Goal: Task Accomplishment & Management: Use online tool/utility

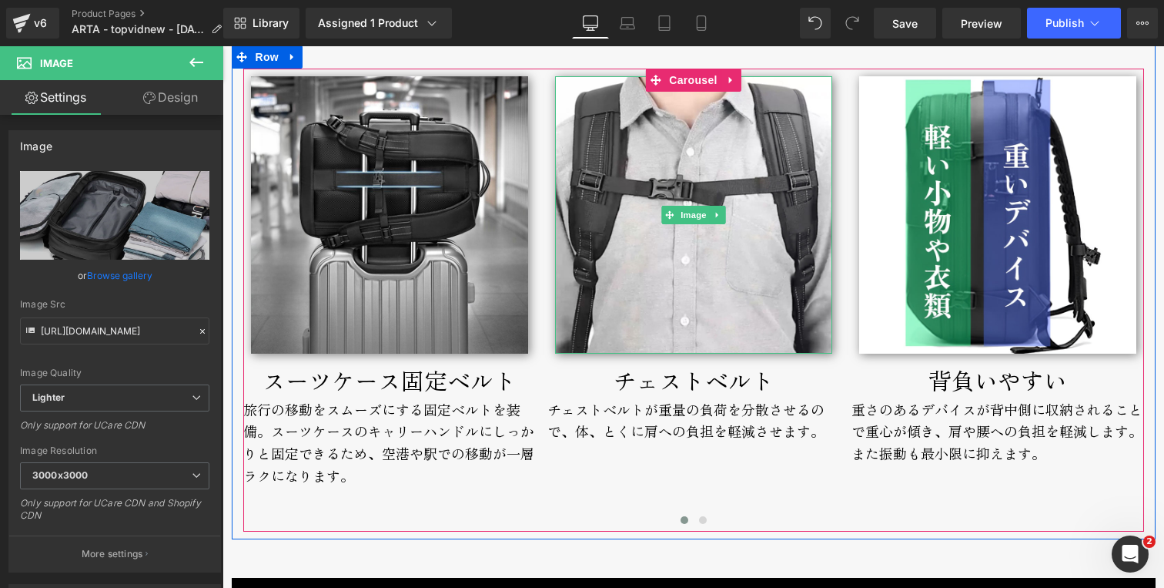
scroll to position [5739, 0]
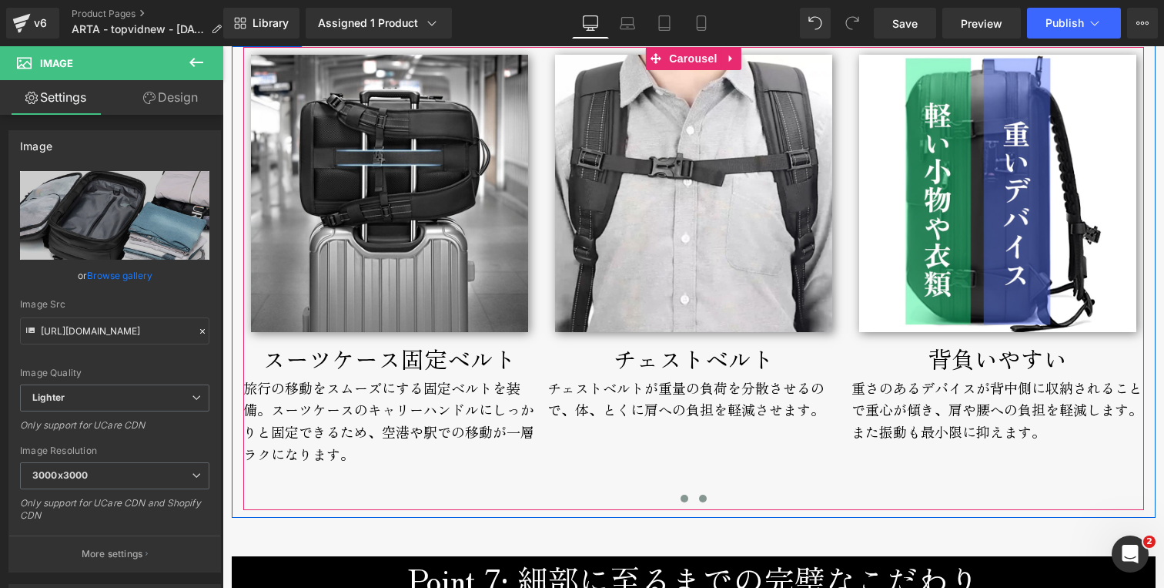
click at [699, 500] on span at bounding box center [703, 498] width 8 height 8
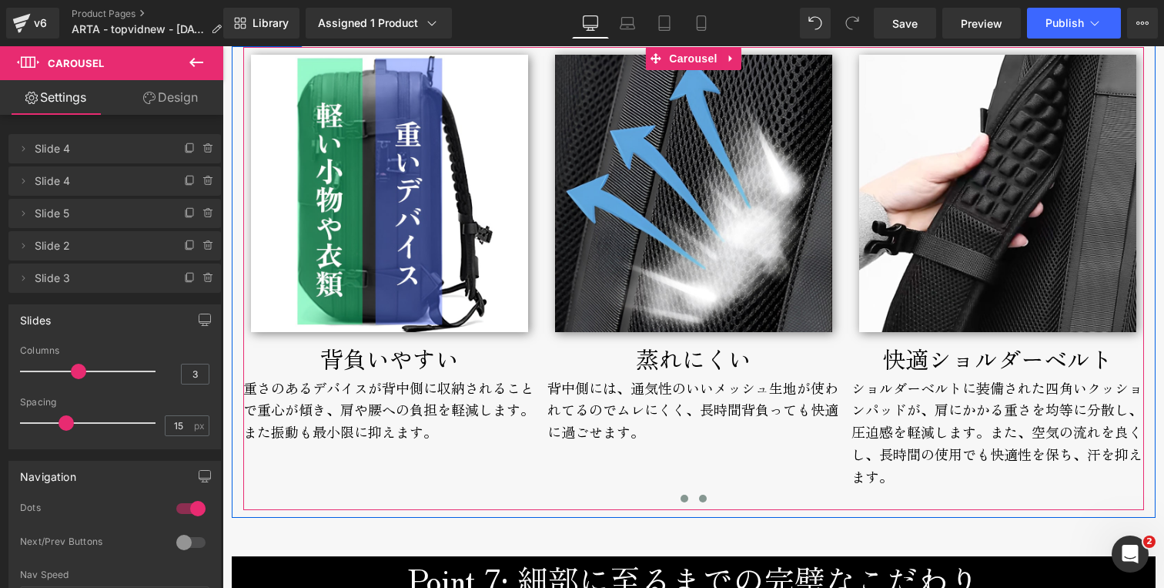
click at [681, 498] on span at bounding box center [685, 498] width 8 height 8
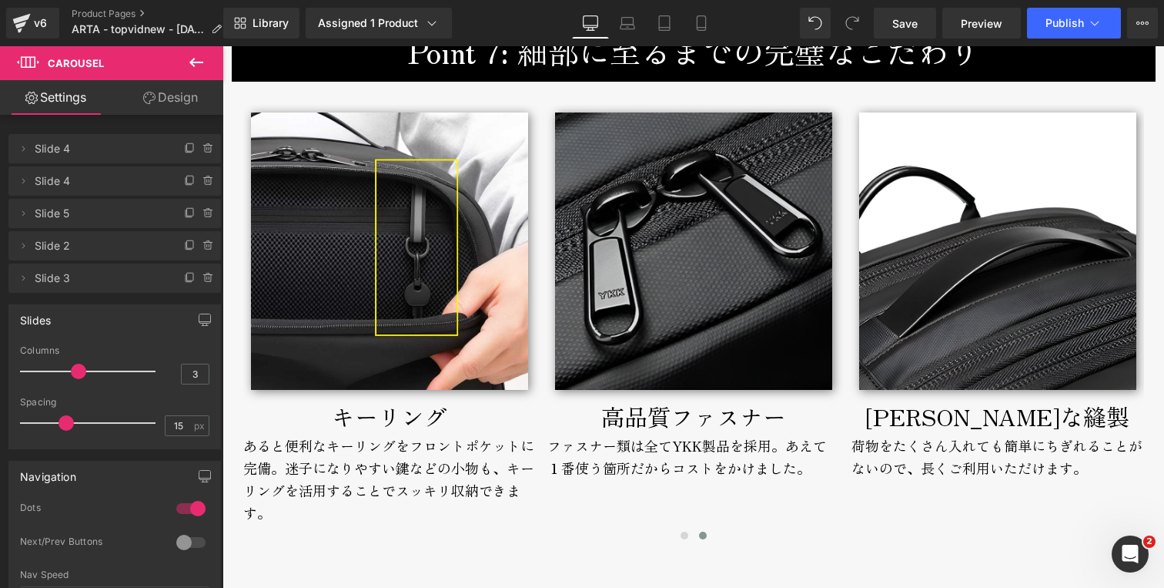
scroll to position [6271, 0]
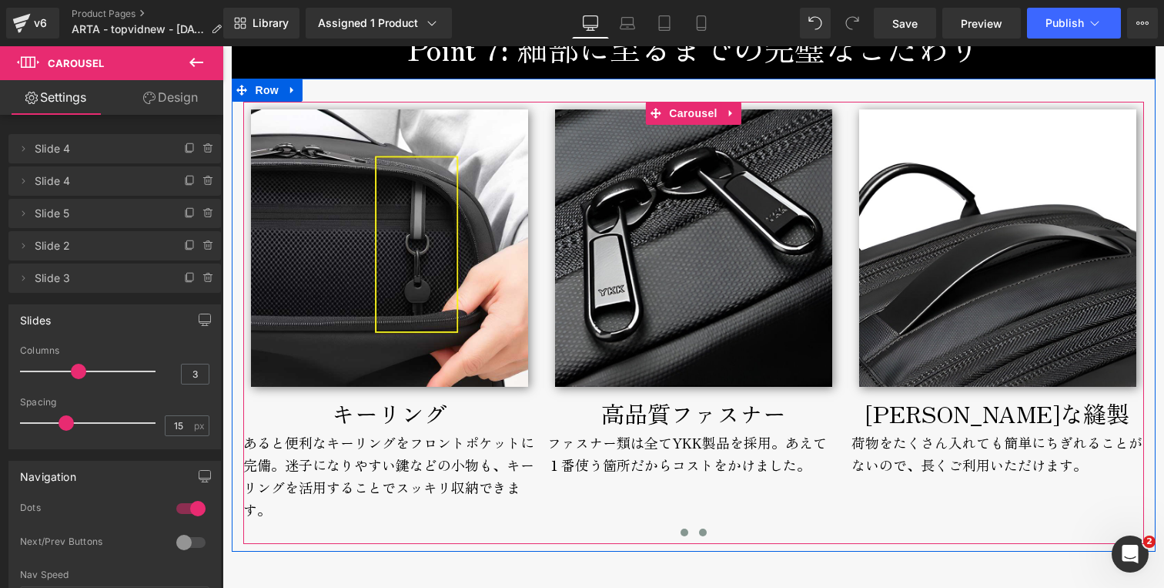
click at [681, 532] on span at bounding box center [685, 532] width 8 height 8
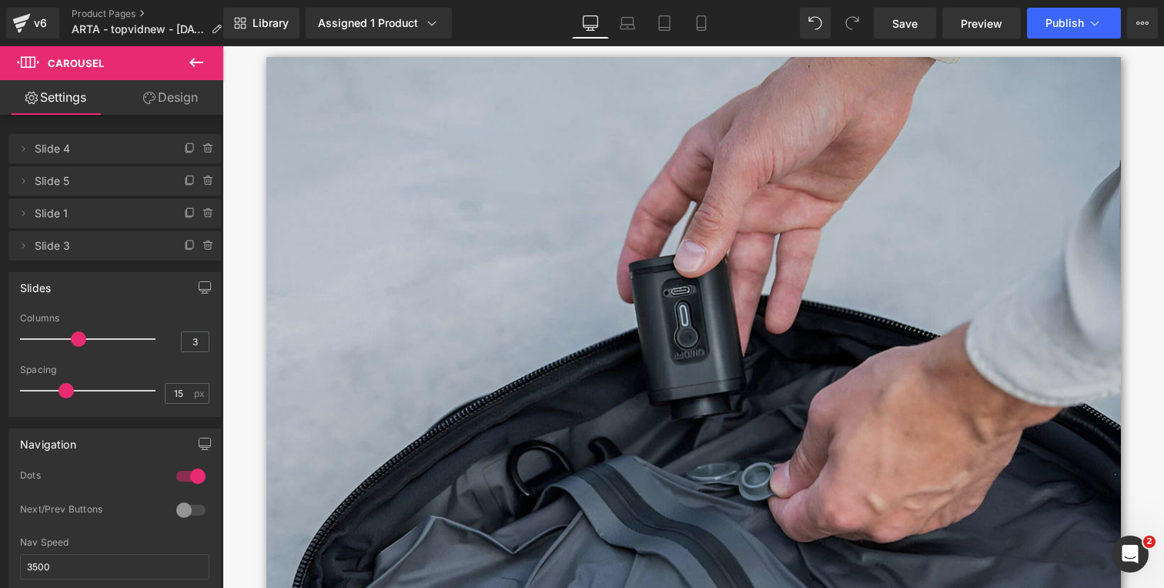
scroll to position [6974, 0]
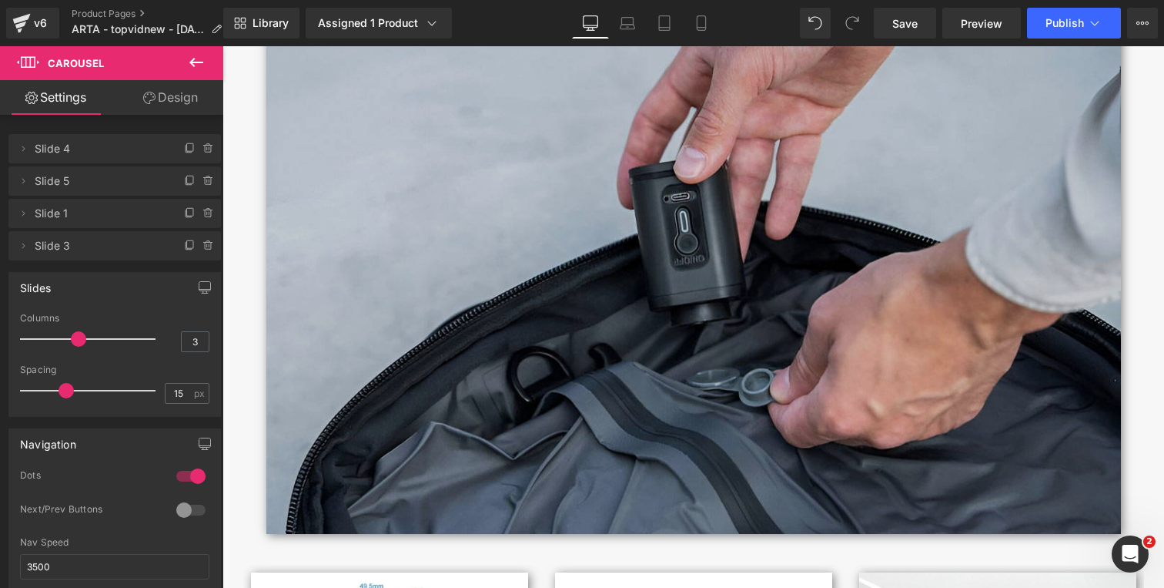
click at [645, 364] on img at bounding box center [693, 248] width 855 height 571
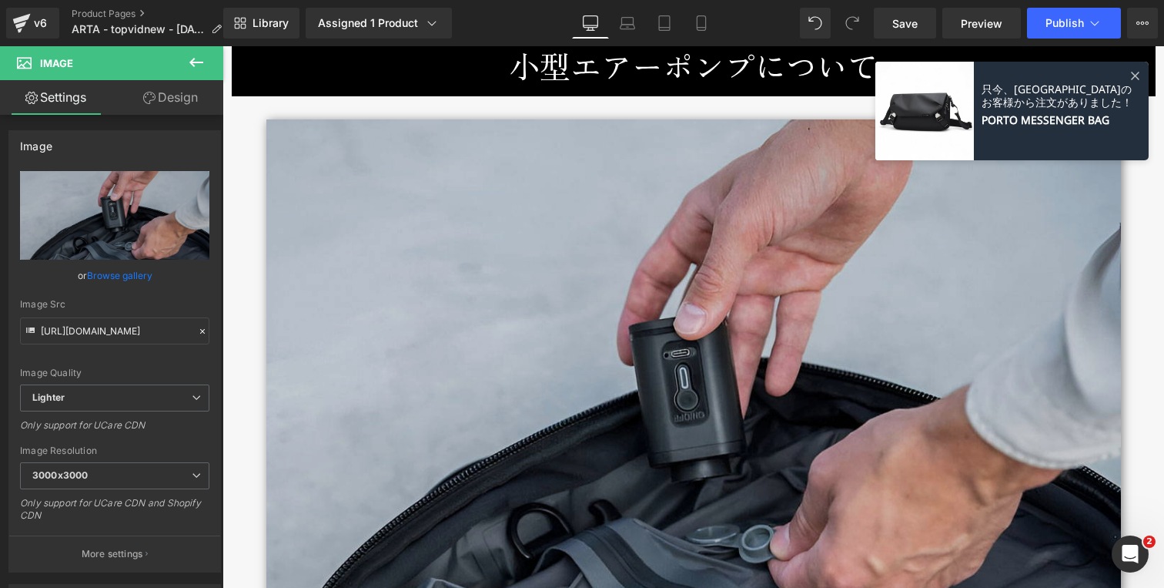
scroll to position [6816, 0]
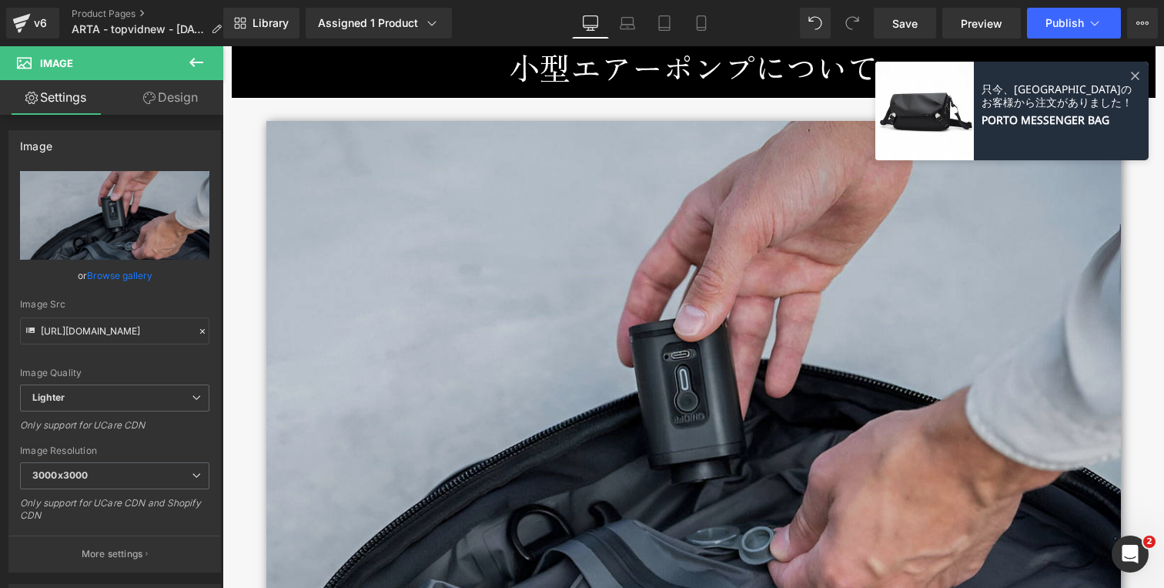
click at [428, 266] on img at bounding box center [693, 406] width 855 height 571
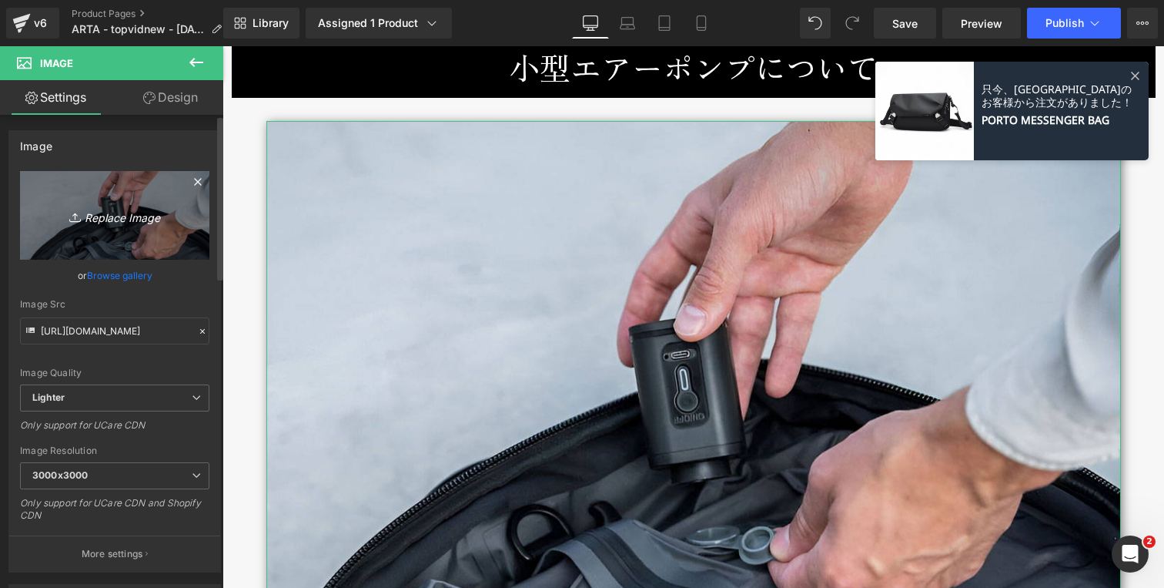
click at [131, 216] on icon "Replace Image" at bounding box center [114, 215] width 123 height 19
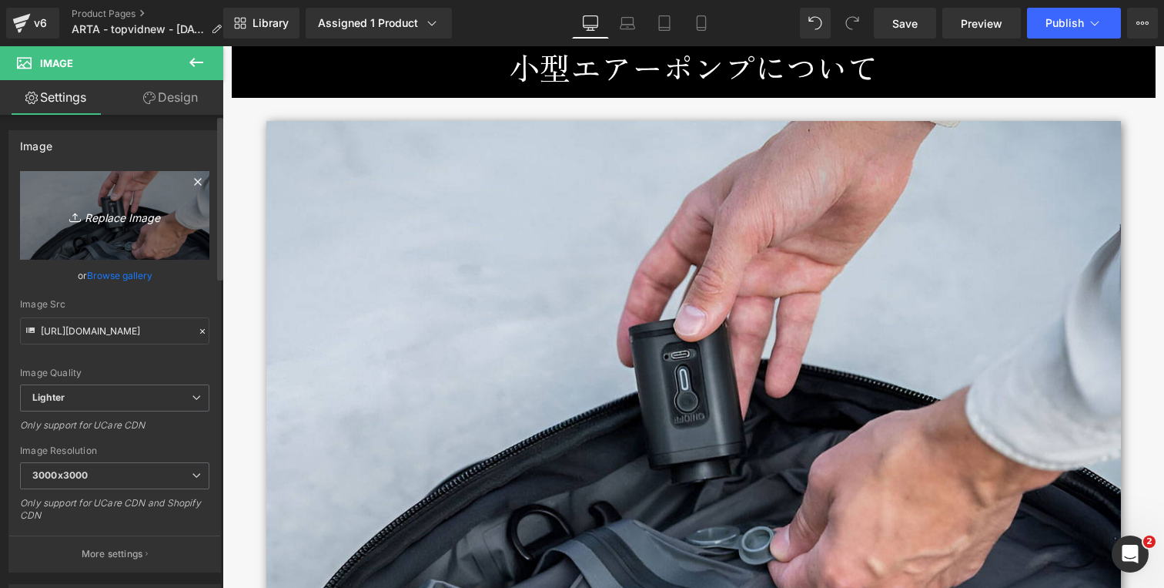
type input "C:\fakepath\airpump-banner-1200x800.jpg"
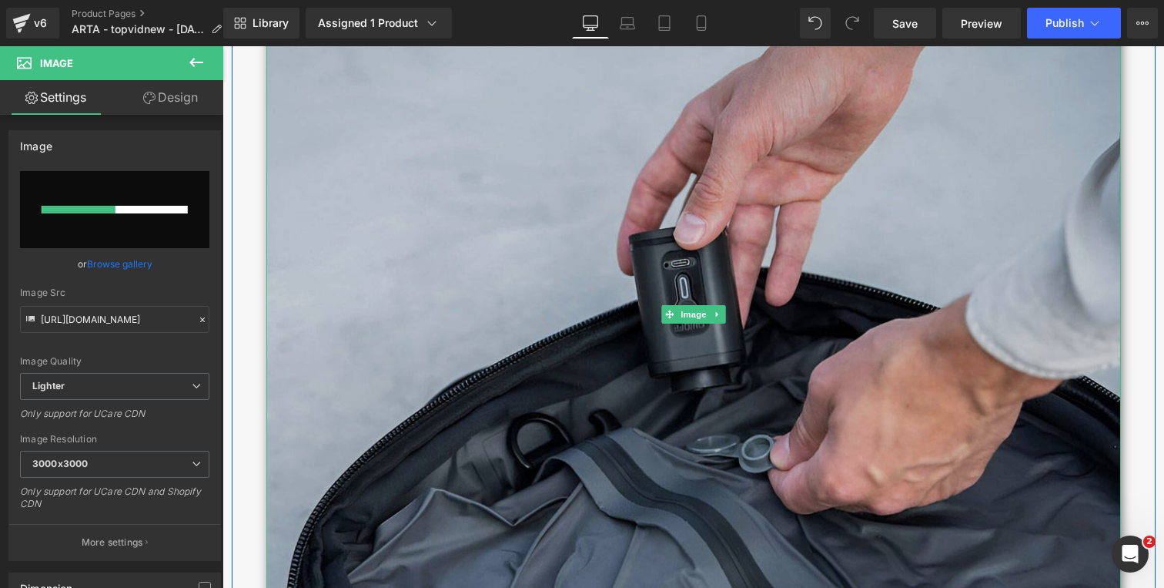
scroll to position [6910, 0]
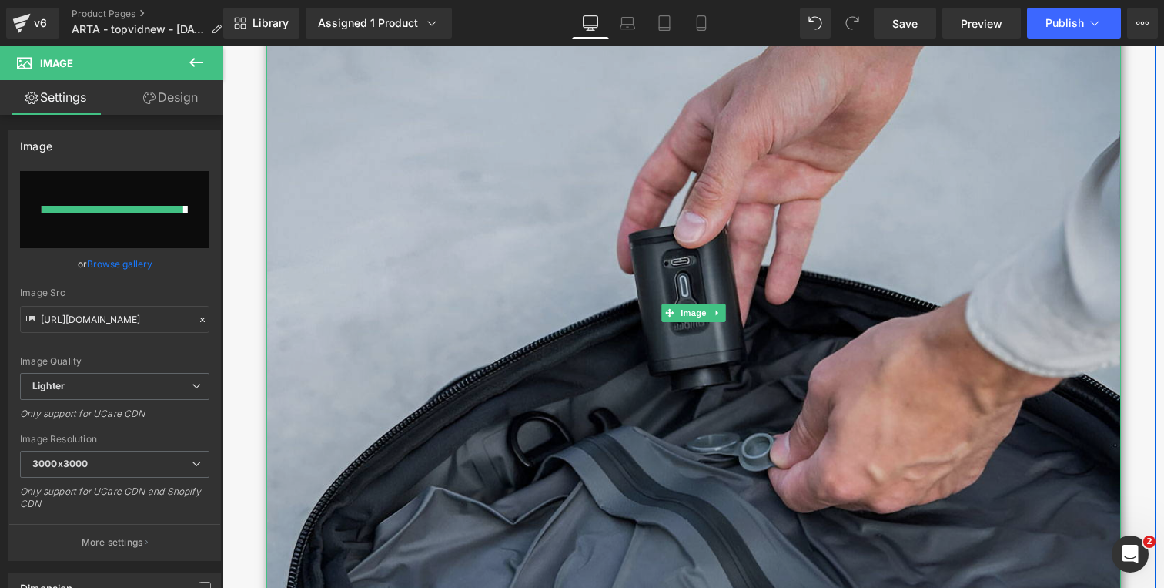
type input "[URL][DOMAIN_NAME]"
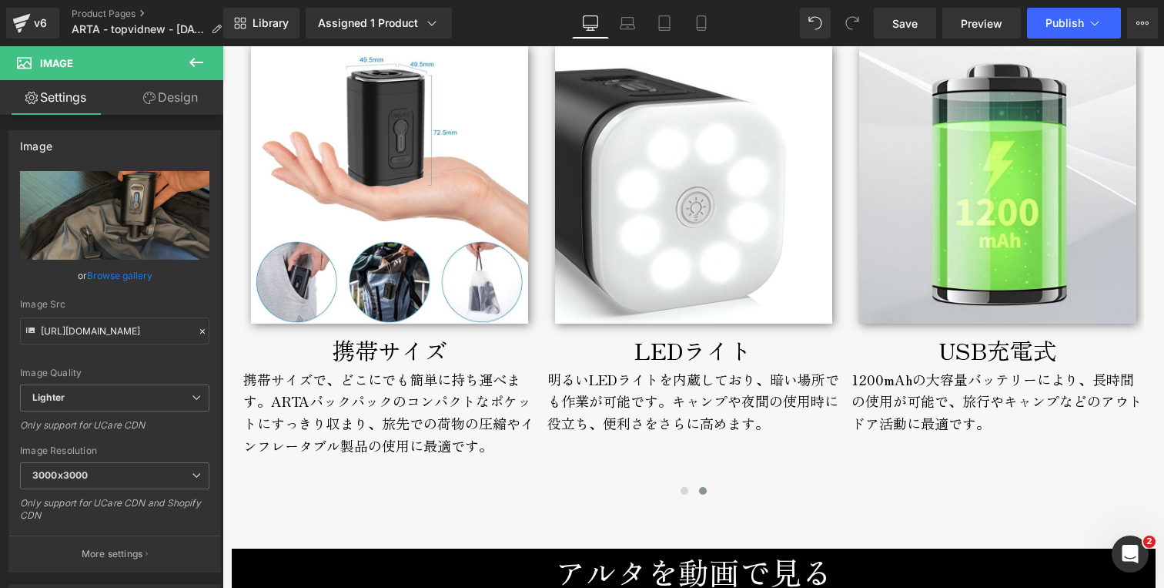
scroll to position [7512, 0]
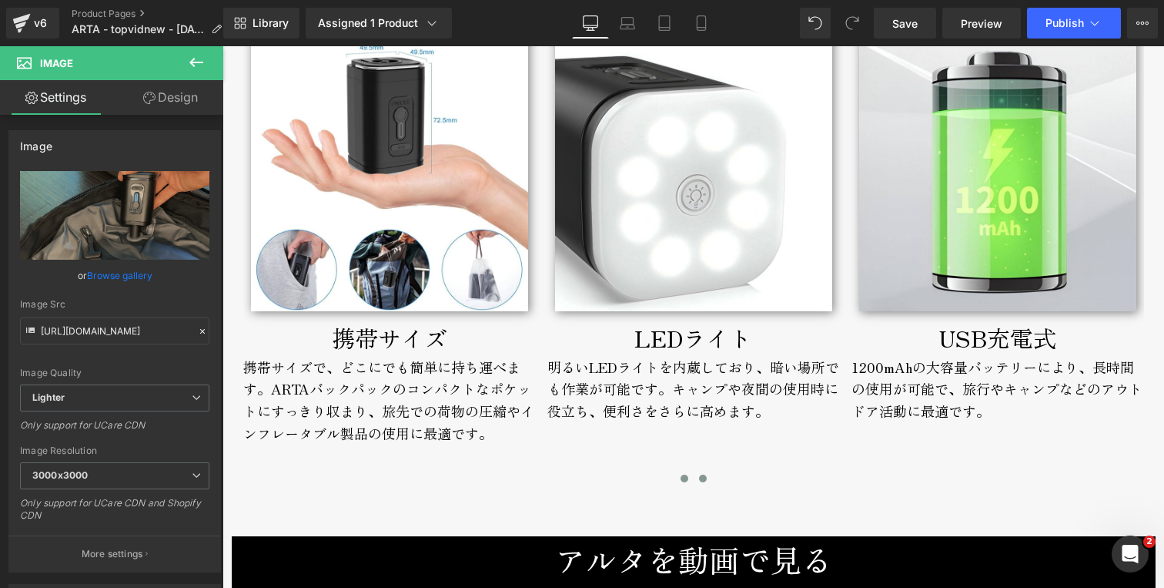
click at [681, 481] on span at bounding box center [685, 478] width 8 height 8
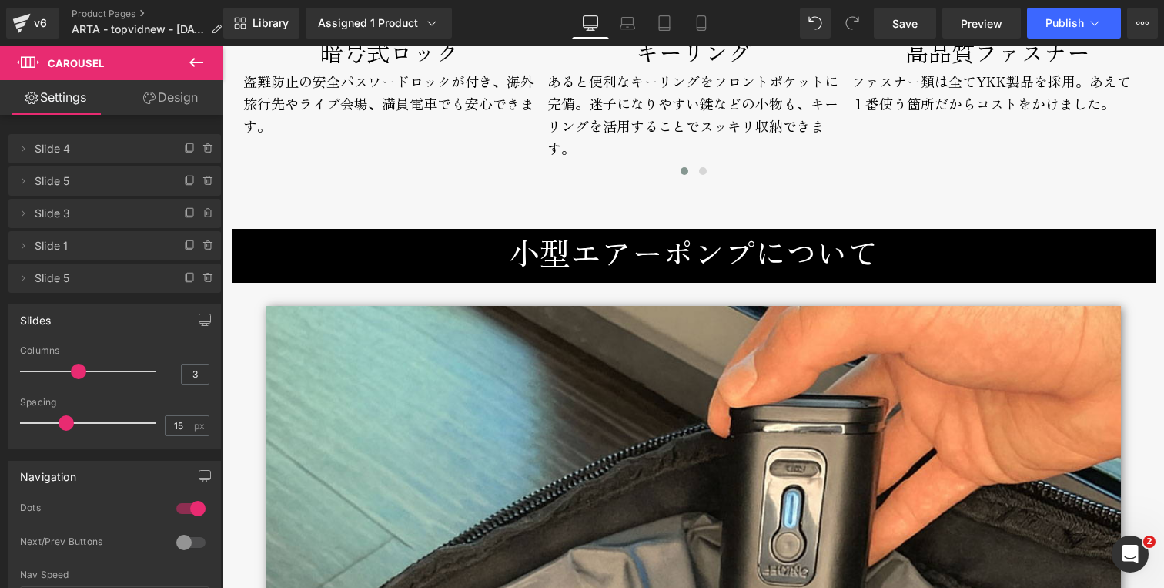
scroll to position [6616, 0]
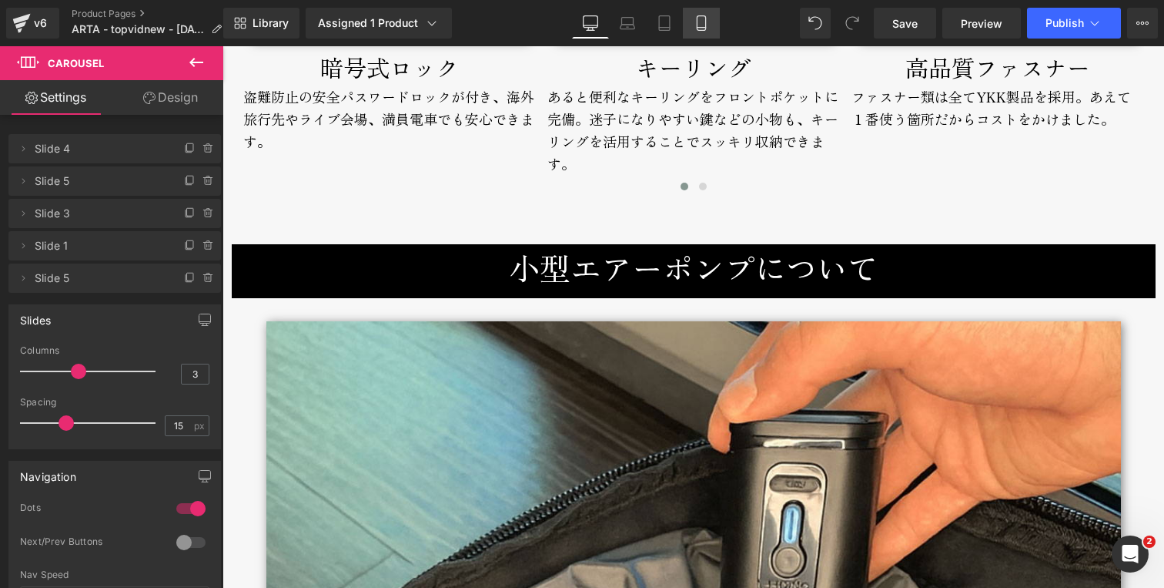
click at [703, 26] on icon at bounding box center [701, 22] width 15 height 15
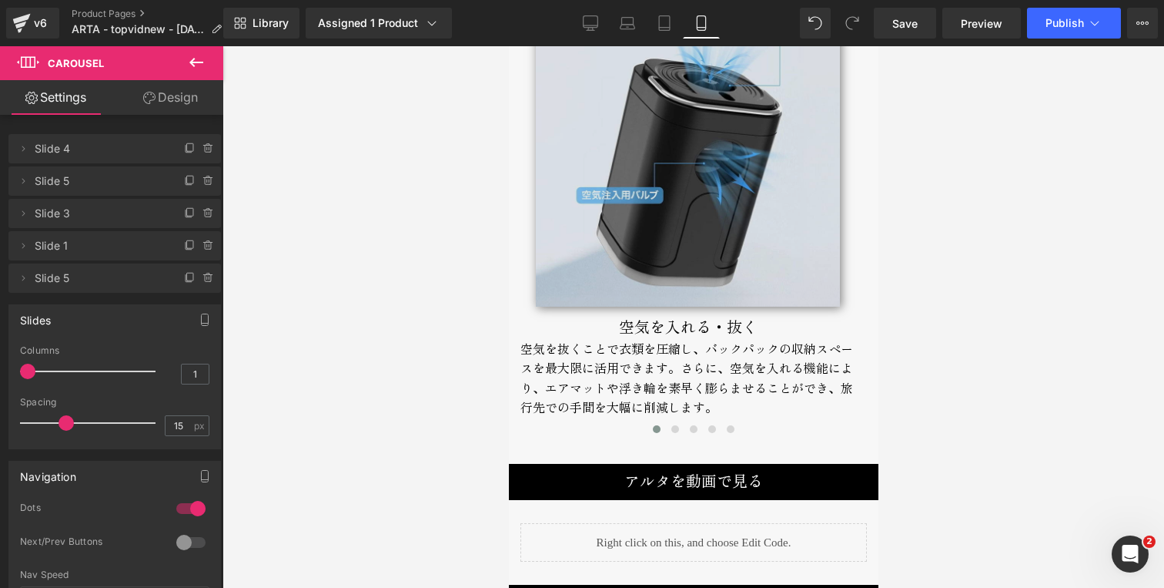
scroll to position [6797, 0]
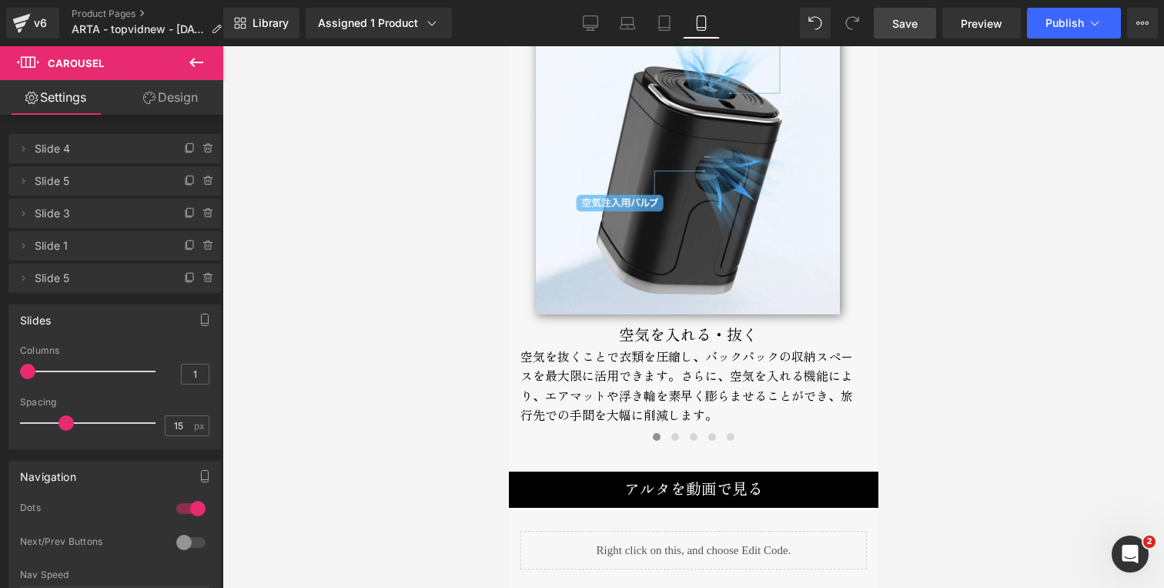
drag, startPoint x: 918, startPoint y: 22, endPoint x: 158, endPoint y: 112, distance: 765.4
click at [918, 22] on span "Save" at bounding box center [904, 23] width 25 height 16
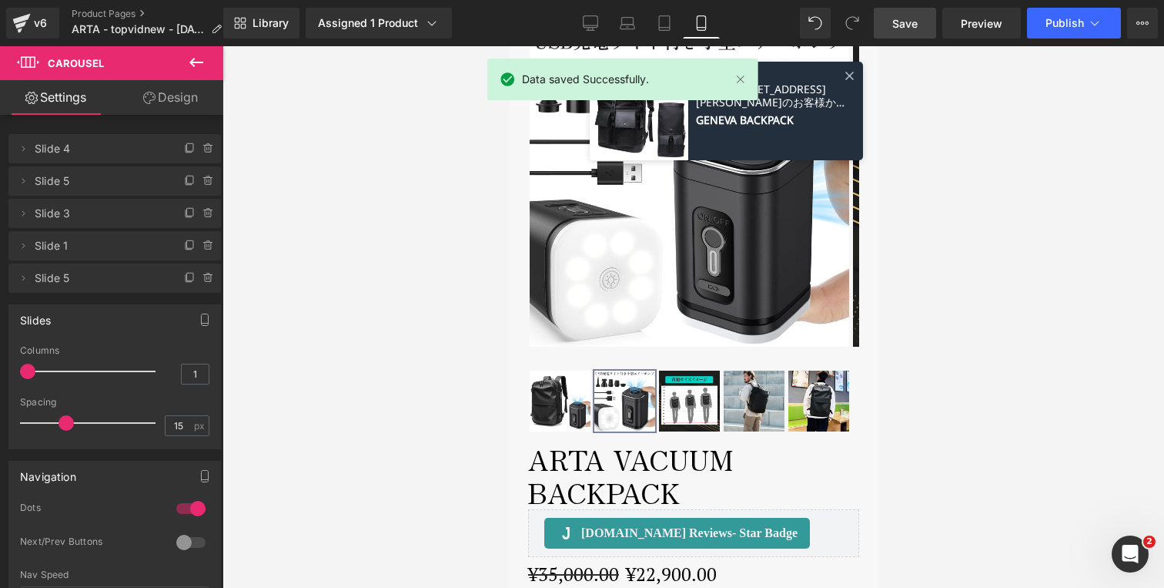
scroll to position [0, 0]
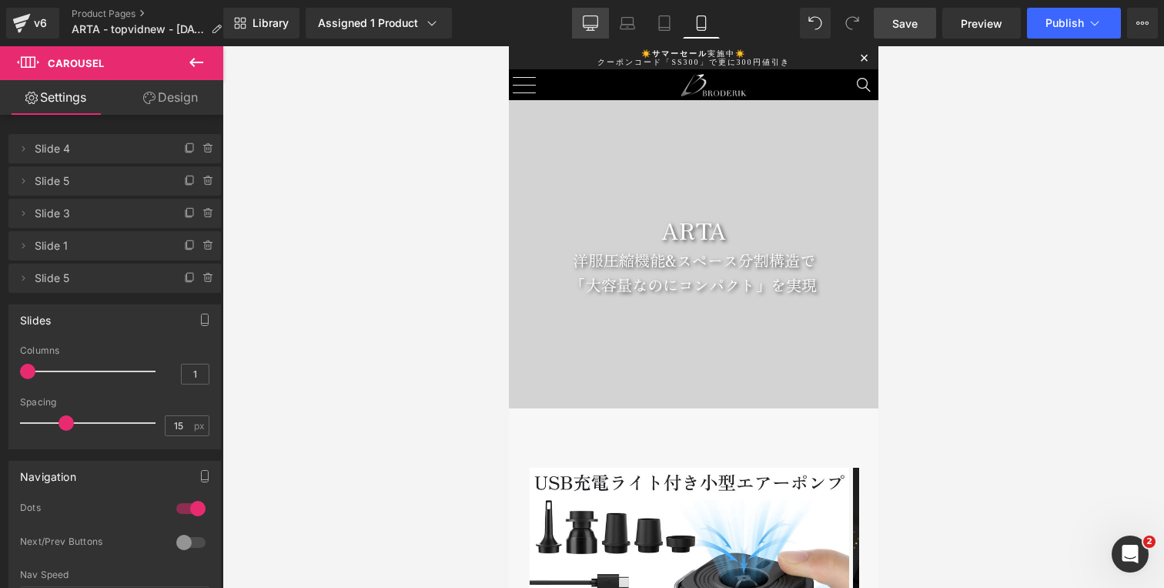
click at [597, 22] on icon at bounding box center [590, 22] width 15 height 15
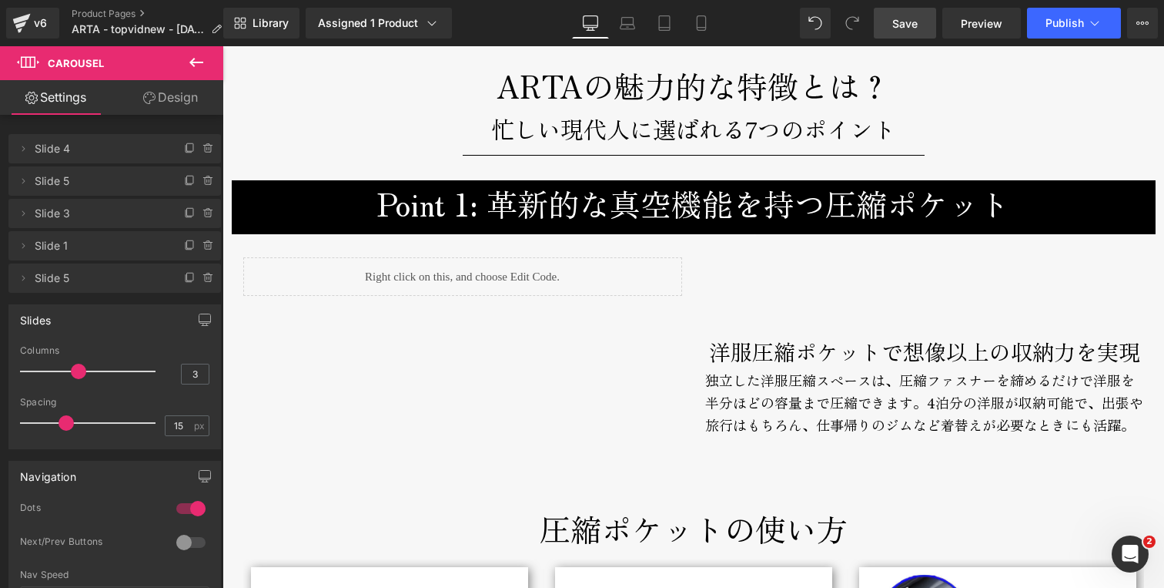
scroll to position [2460, 0]
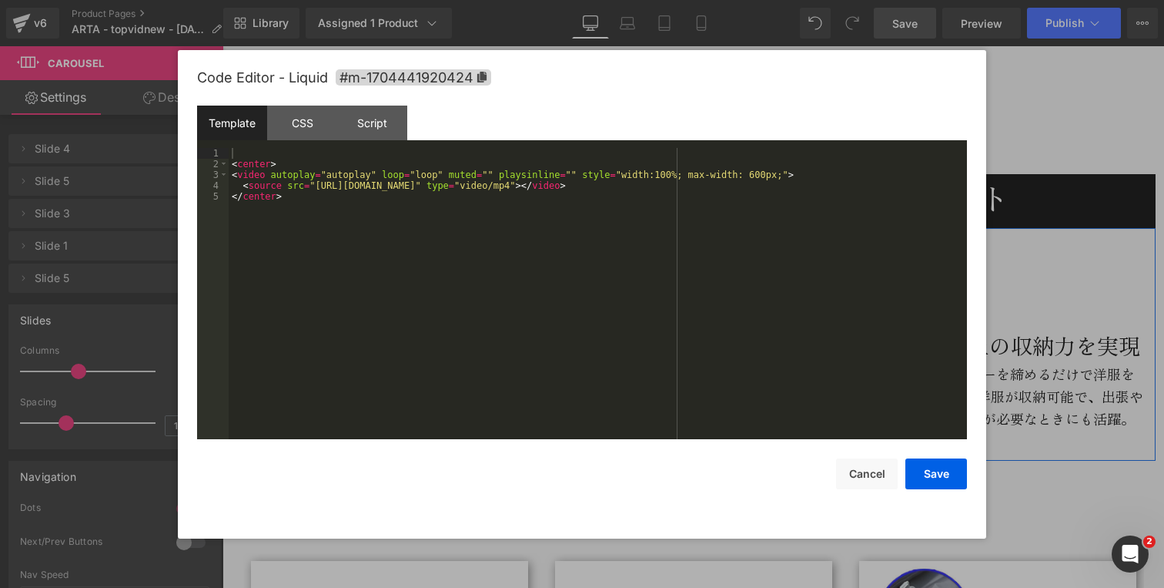
click at [473, 267] on div "Liquid" at bounding box center [462, 270] width 439 height 39
click at [316, 185] on div "< center > < video autoplay = "autoplay" loop = "loop" muted = "" playsinline =…" at bounding box center [598, 304] width 738 height 313
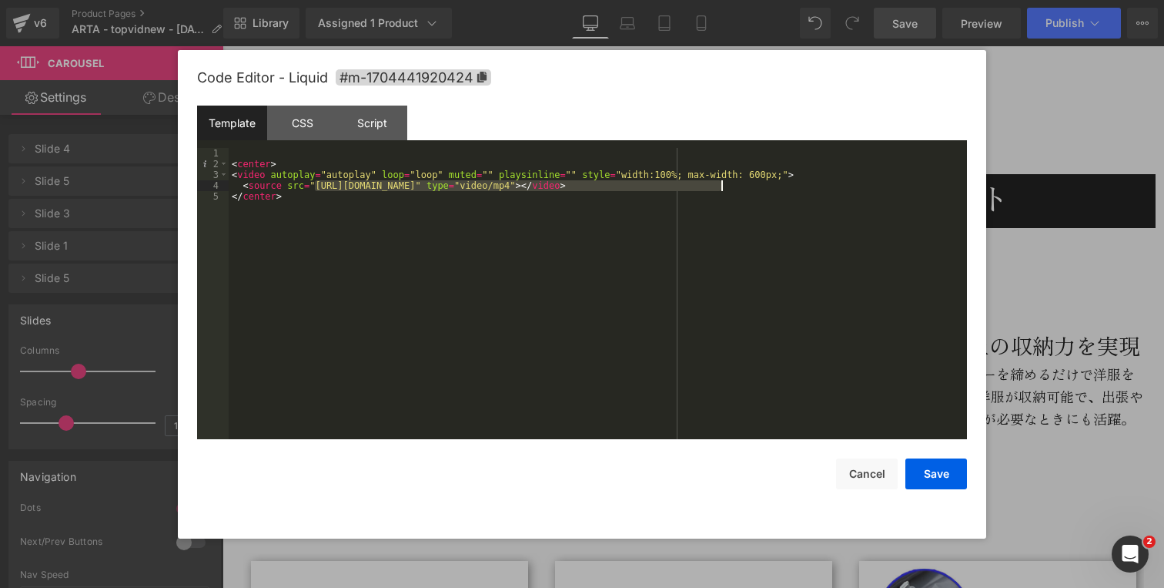
click at [719, 186] on div "< center > < video autoplay = "autoplay" loop = "loop" muted = "" playsinline =…" at bounding box center [598, 304] width 738 height 313
click at [870, 480] on button "Cancel" at bounding box center [867, 473] width 62 height 31
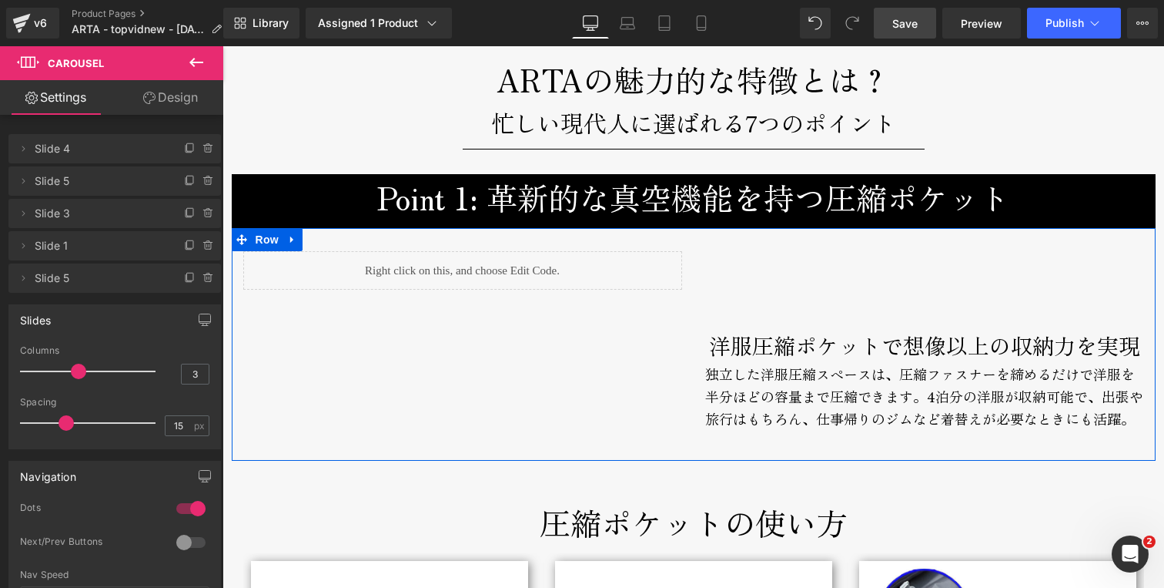
click at [479, 264] on div "Liquid" at bounding box center [462, 270] width 439 height 39
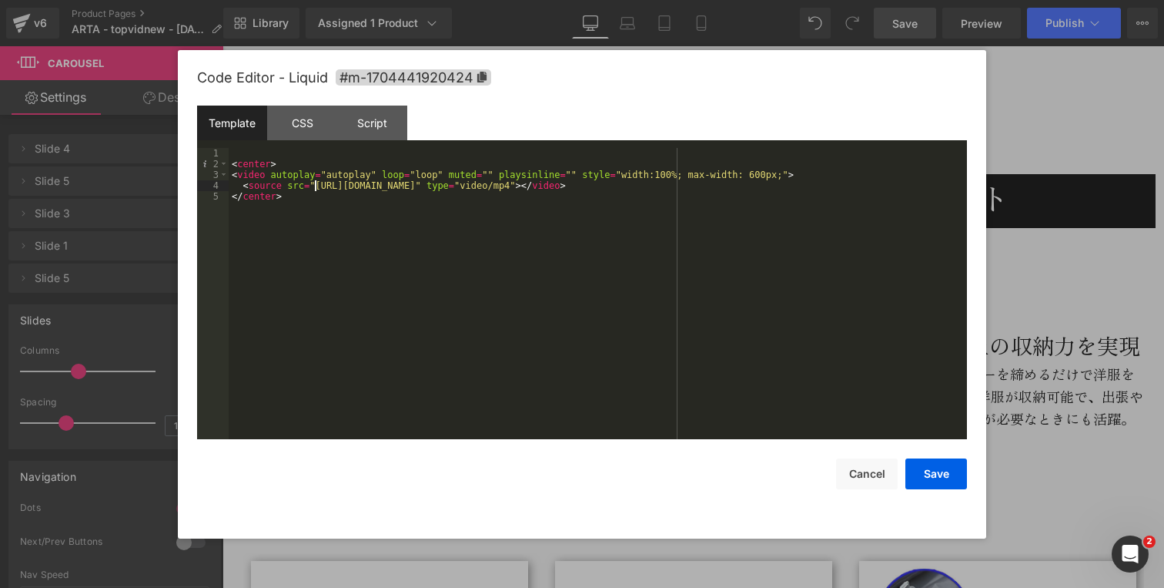
click at [316, 186] on div "< center > < video autoplay = "autoplay" loop = "loop" muted = "" playsinline =…" at bounding box center [598, 304] width 738 height 313
click at [721, 186] on div "< center > < video autoplay = "autoplay" loop = "loop" muted = "" playsinline =…" at bounding box center [598, 304] width 738 height 313
drag, startPoint x: 936, startPoint y: 472, endPoint x: 685, endPoint y: 378, distance: 268.0
click at [936, 472] on button "Save" at bounding box center [937, 473] width 62 height 31
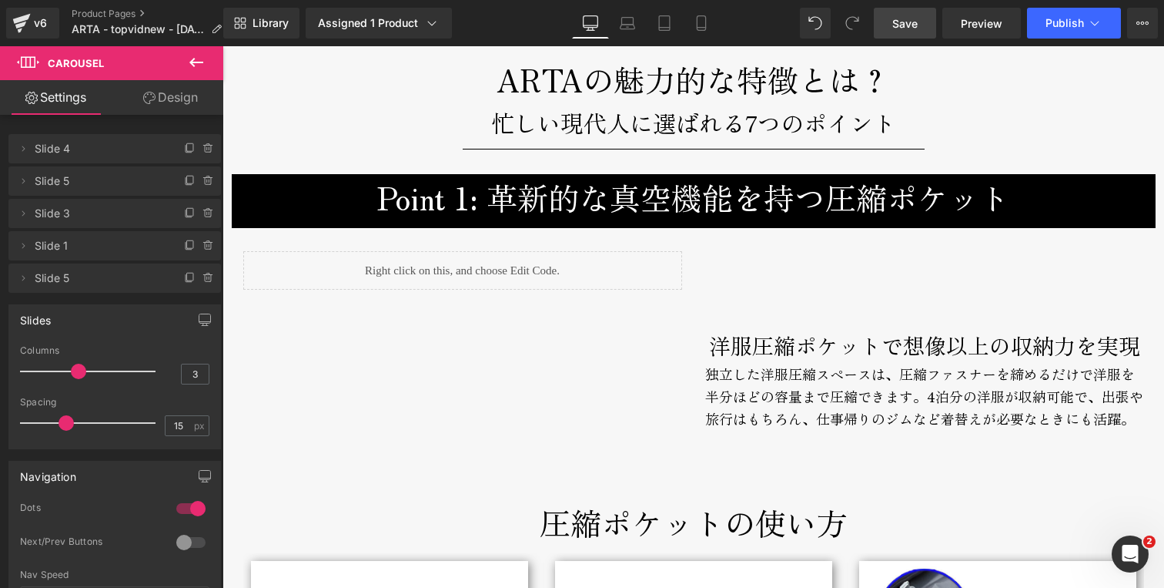
click at [935, 25] on link "Save" at bounding box center [905, 23] width 62 height 31
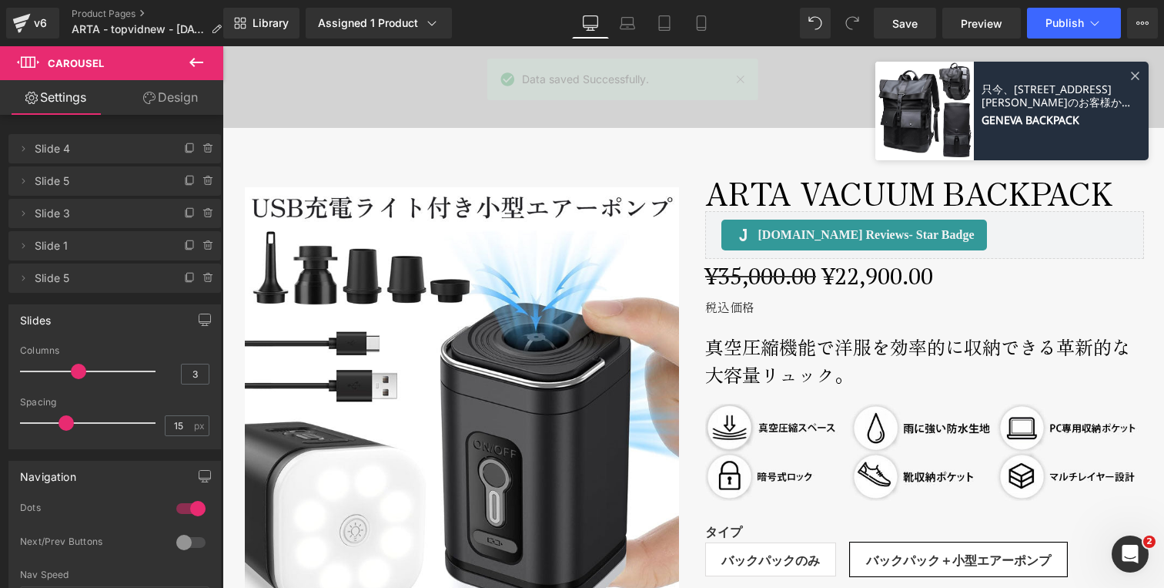
scroll to position [521, 0]
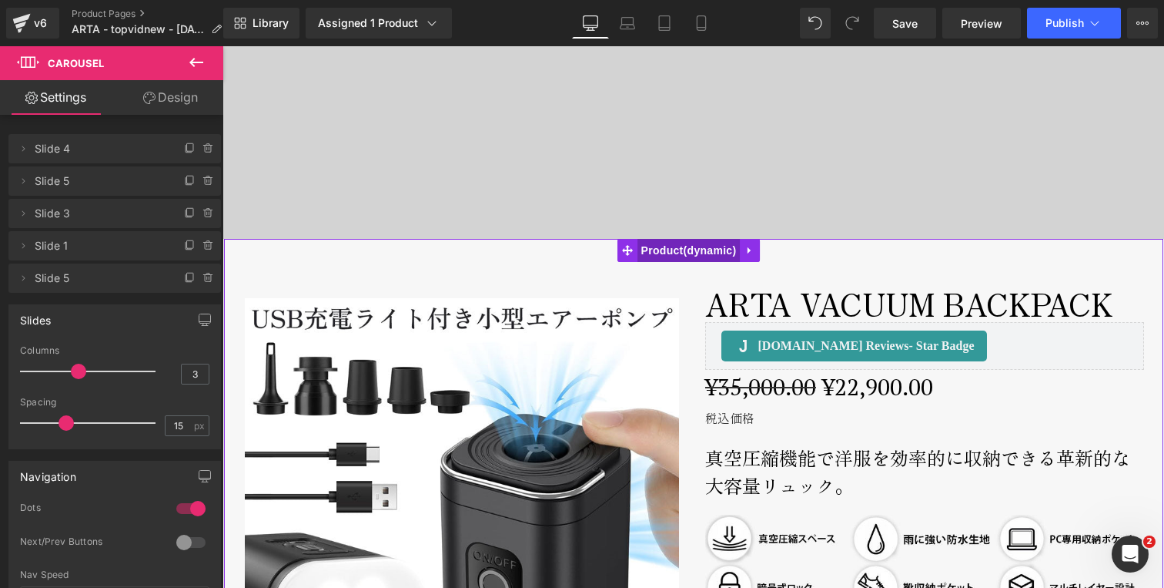
click at [679, 256] on span "Product" at bounding box center [689, 250] width 103 height 23
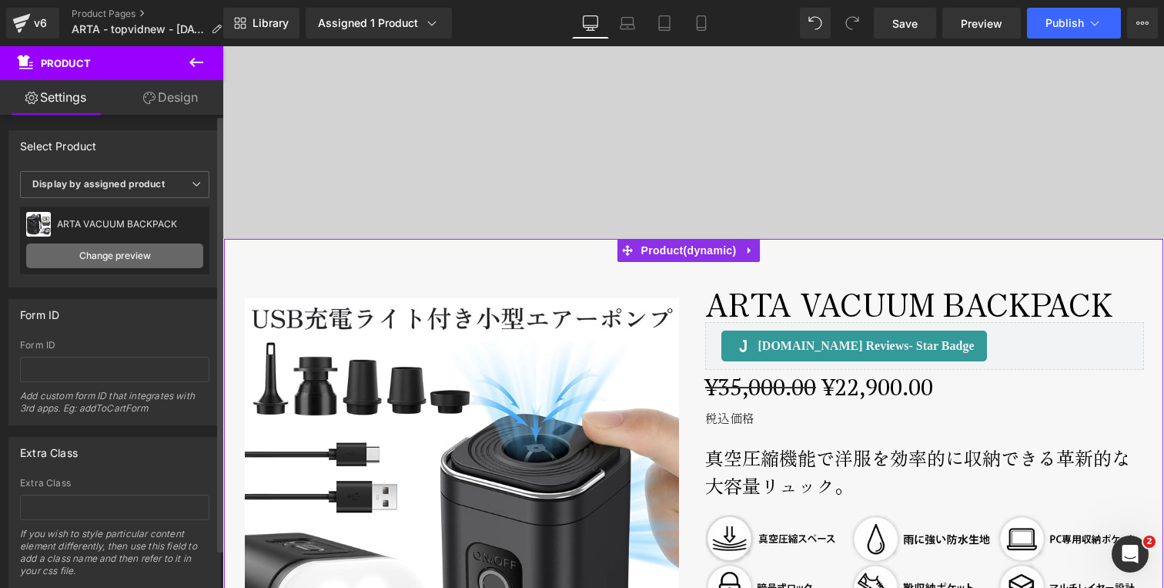
click at [104, 254] on link "Change preview" at bounding box center [114, 255] width 177 height 25
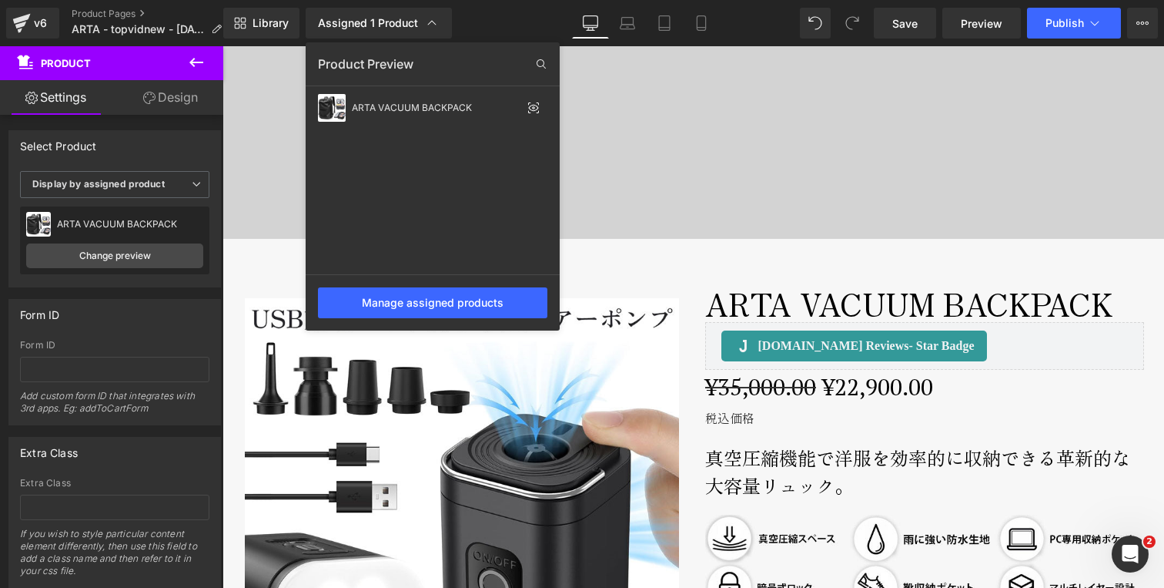
click at [444, 70] on div "Product Preview" at bounding box center [433, 64] width 254 height 25
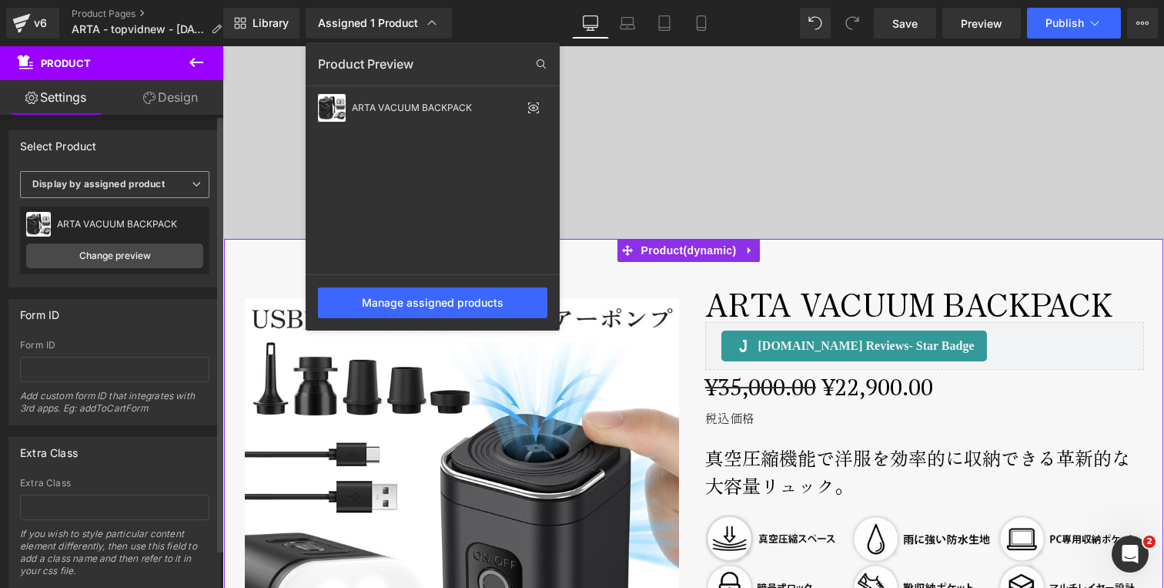
click at [62, 183] on b "Display by assigned product" at bounding box center [98, 184] width 132 height 12
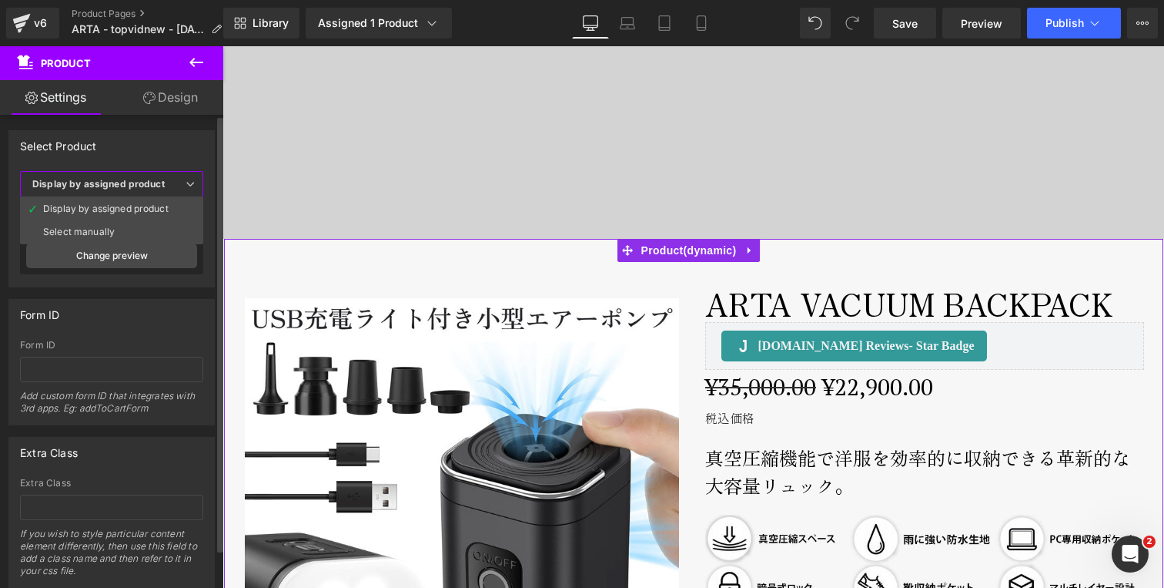
click at [115, 185] on b "Display by assigned product" at bounding box center [98, 184] width 132 height 12
click at [139, 146] on div "Select Product" at bounding box center [114, 145] width 211 height 29
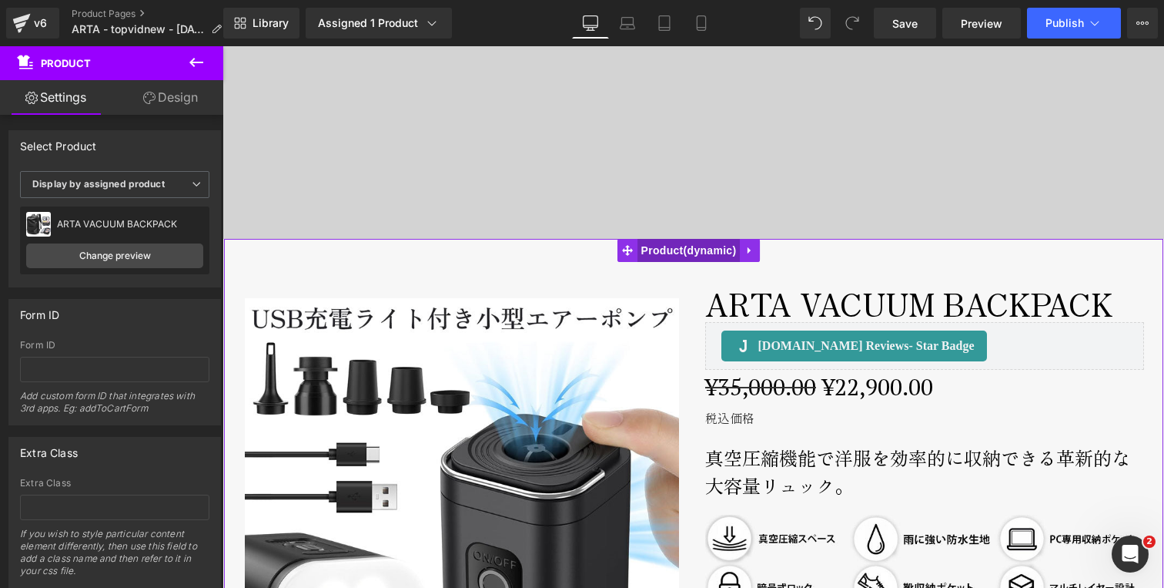
click at [678, 249] on span "Product" at bounding box center [689, 250] width 103 height 23
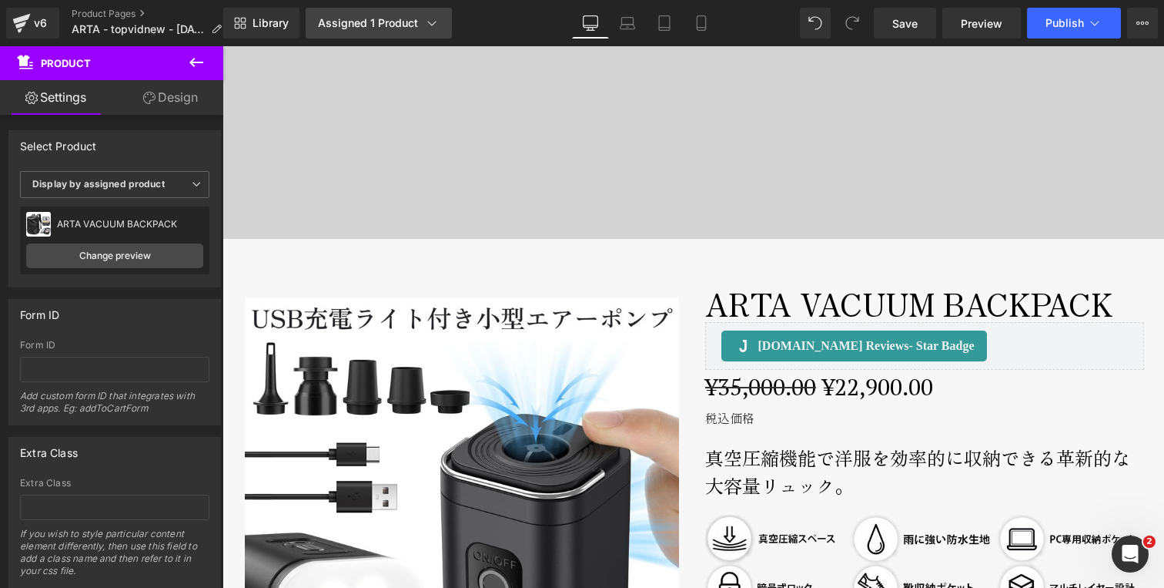
click at [387, 21] on div "Assigned 1 Product" at bounding box center [379, 22] width 122 height 15
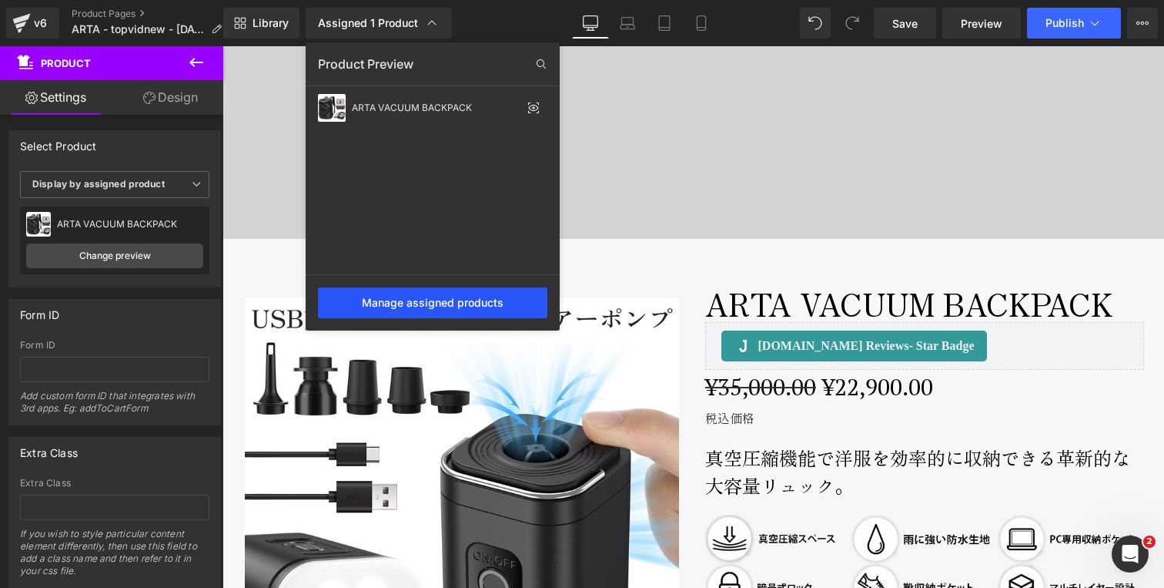
click at [420, 314] on div "Manage assigned products" at bounding box center [432, 302] width 229 height 31
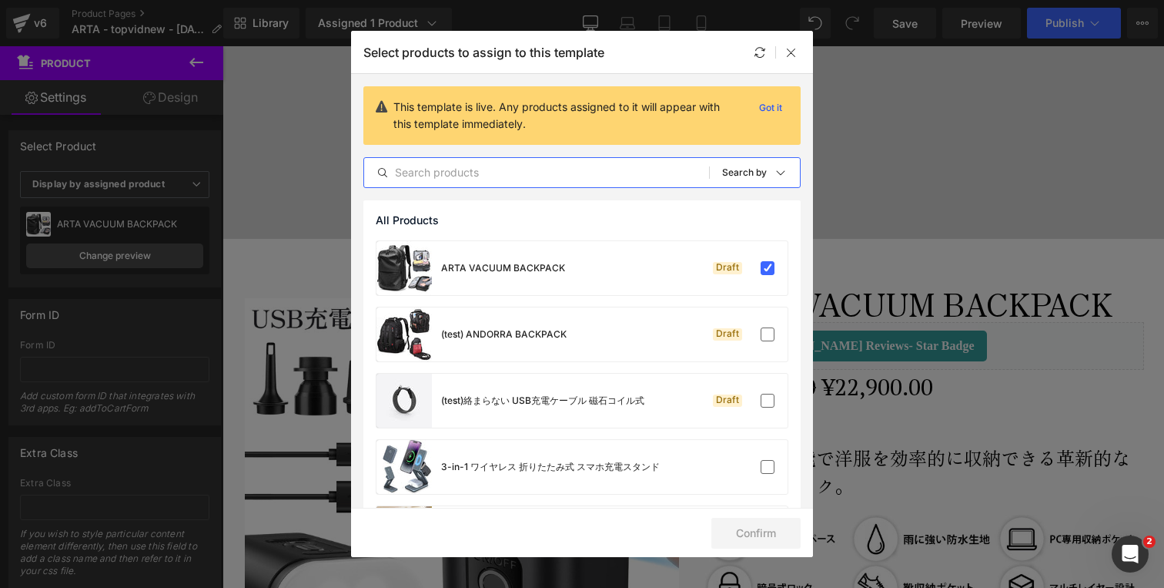
click at [512, 169] on input "text" at bounding box center [536, 172] width 345 height 18
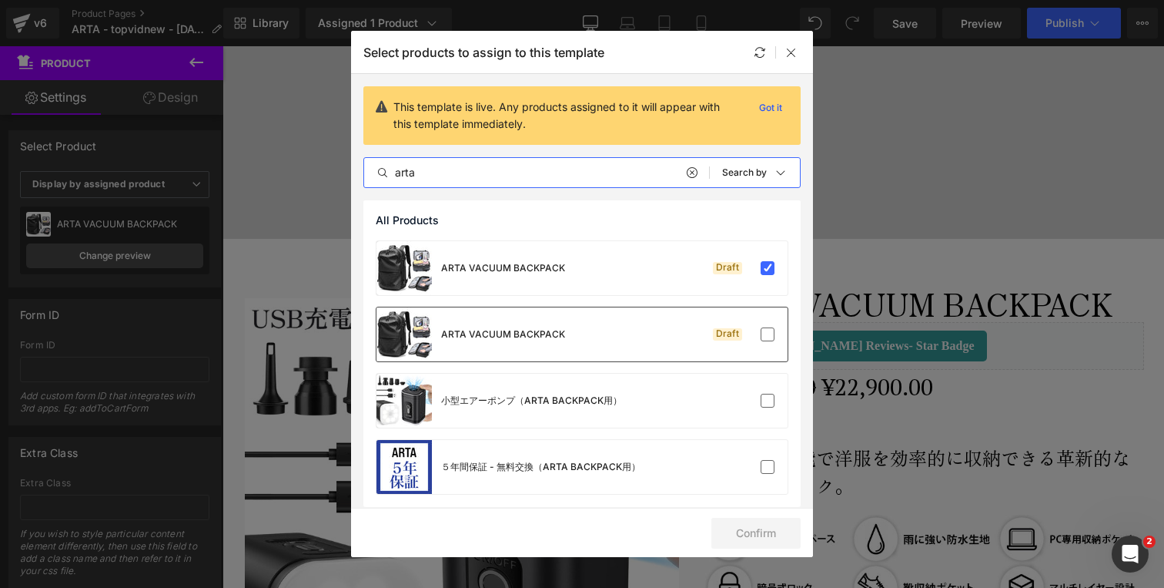
type input "arta"
click at [585, 333] on div "ARTA VACUUM BACKPACK Draft" at bounding box center [582, 334] width 411 height 54
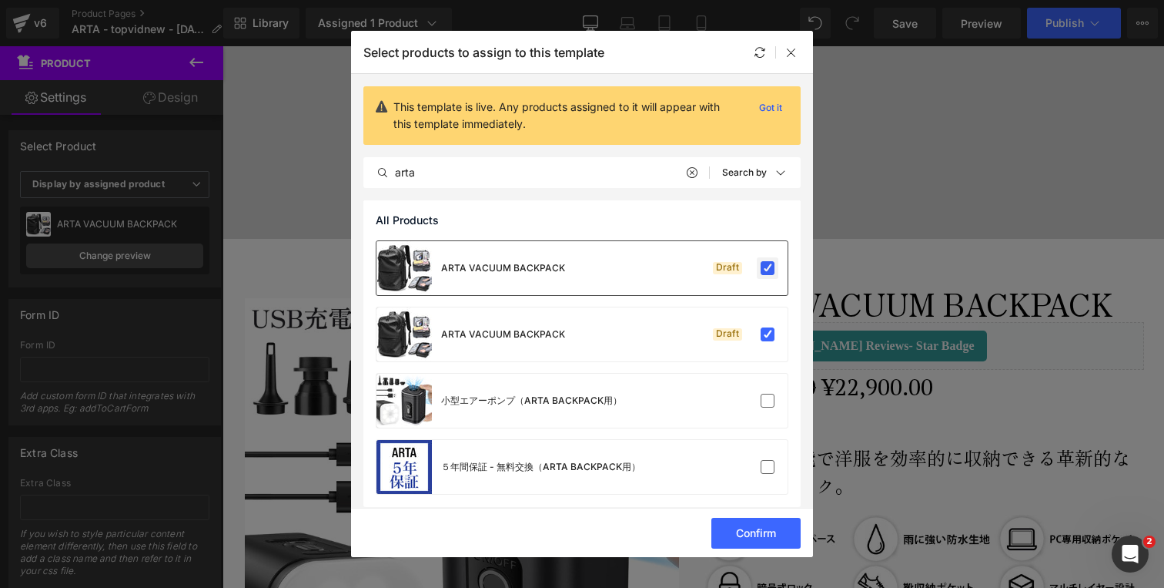
click at [761, 270] on label at bounding box center [768, 268] width 14 height 14
click at [768, 268] on input "checkbox" at bounding box center [768, 268] width 0 height 0
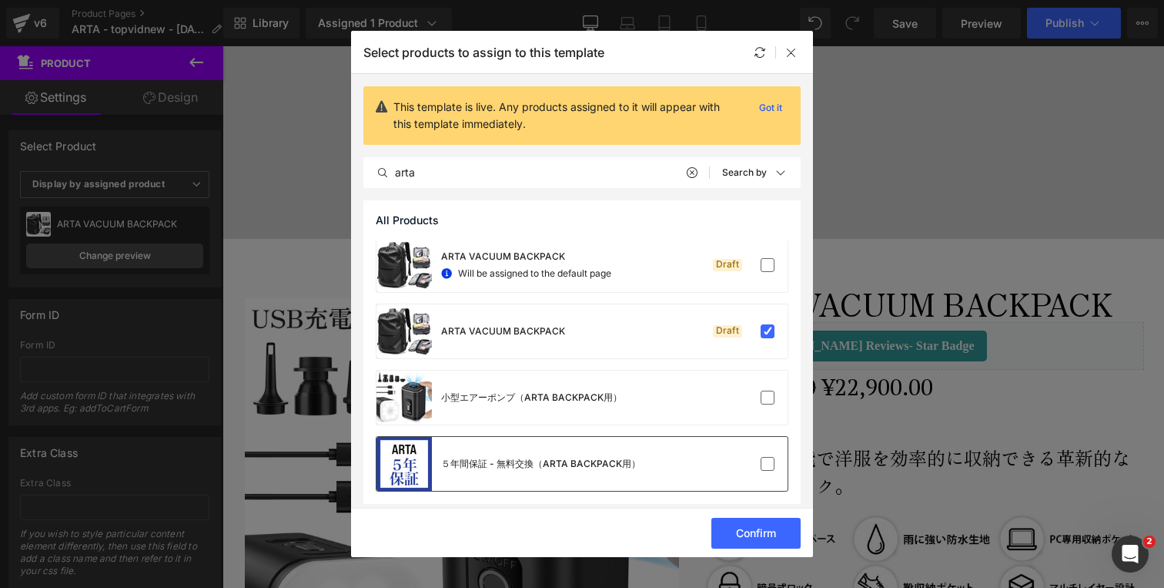
scroll to position [8, 0]
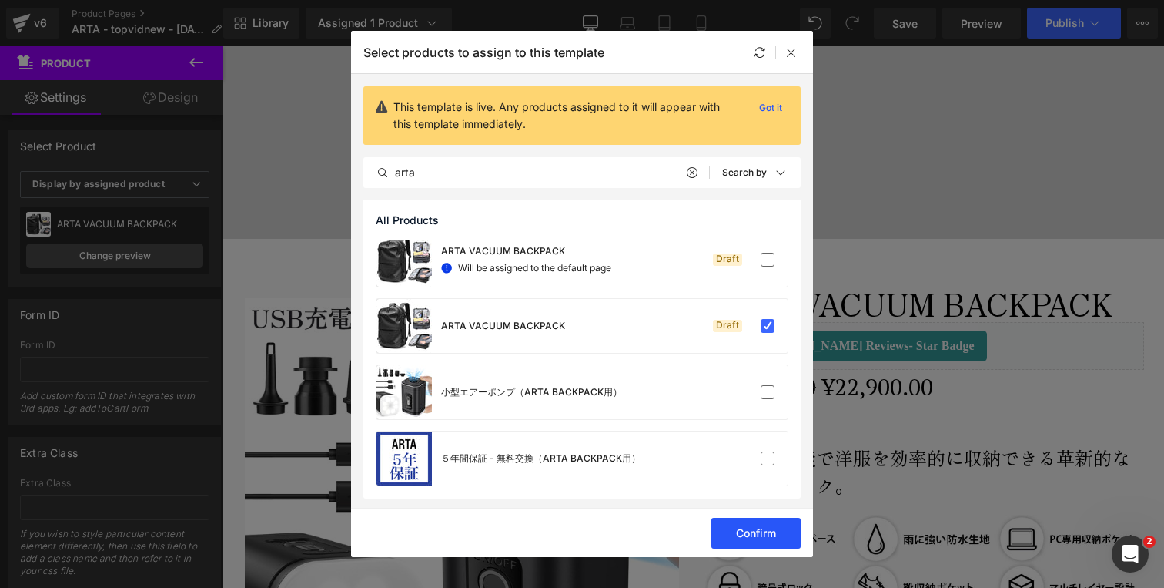
click at [751, 533] on button "Confirm" at bounding box center [756, 532] width 89 height 31
click at [788, 41] on div "Select products to assign to this template" at bounding box center [582, 52] width 462 height 42
click at [792, 47] on icon at bounding box center [791, 52] width 12 height 12
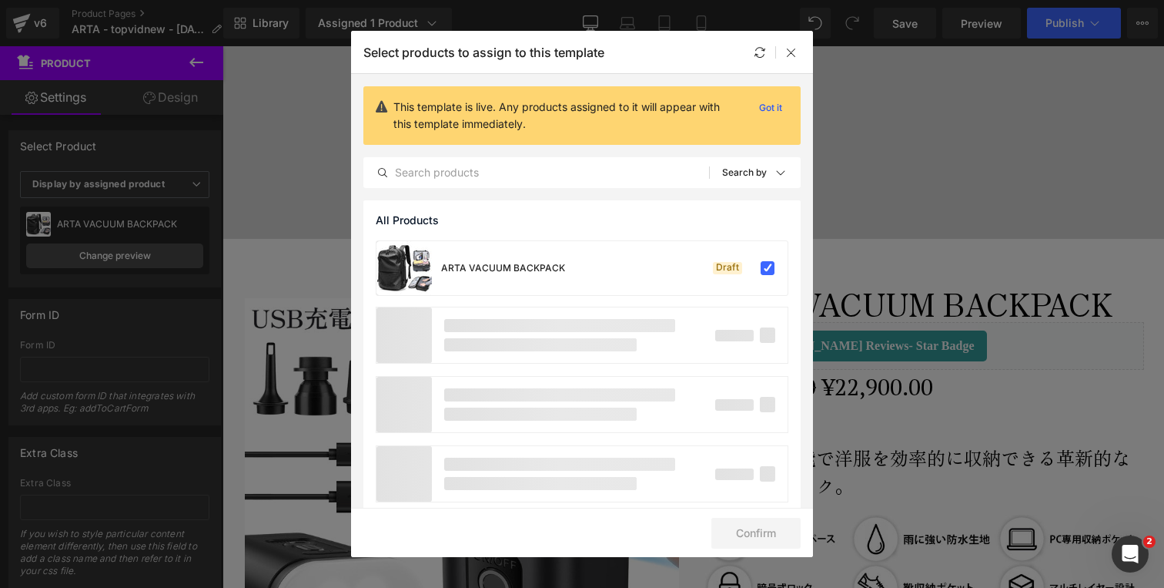
click at [793, 51] on icon at bounding box center [791, 52] width 12 height 12
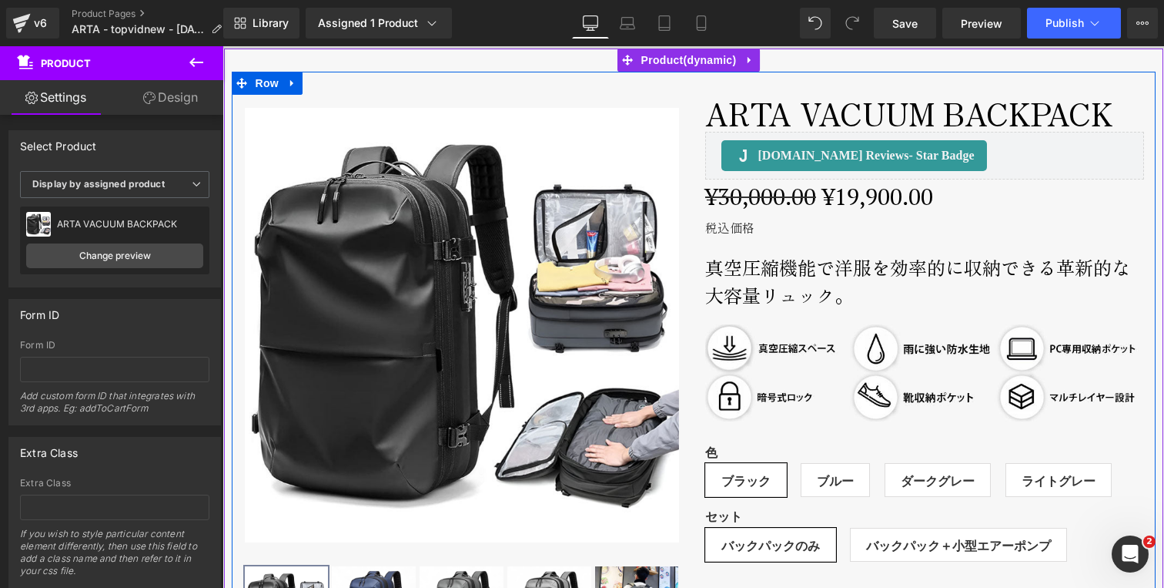
scroll to position [708, 0]
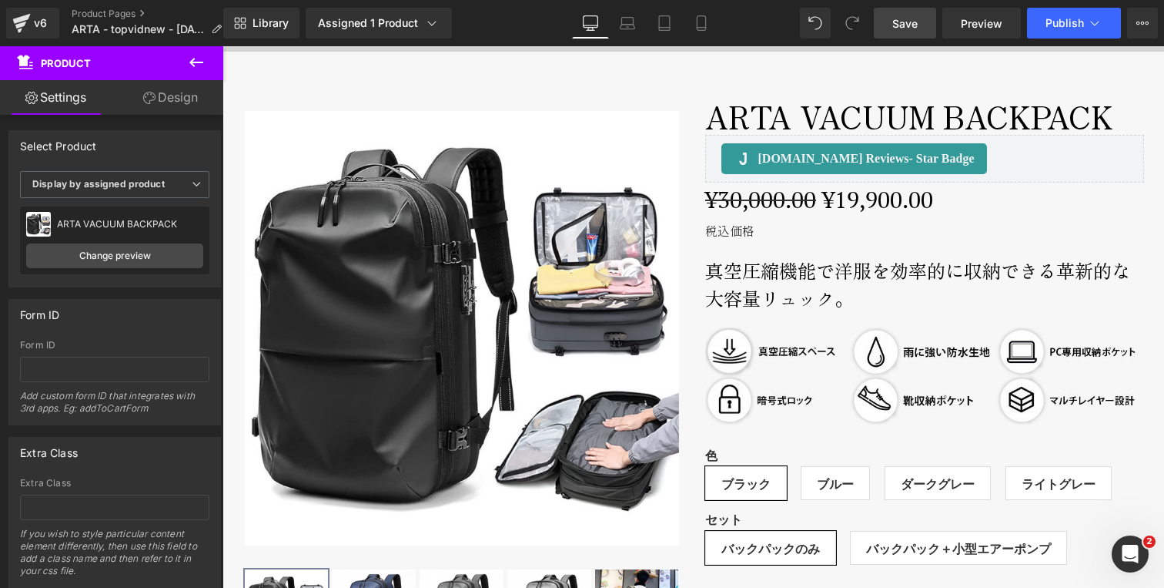
drag, startPoint x: 899, startPoint y: 31, endPoint x: 688, endPoint y: 55, distance: 212.4
click at [899, 31] on link "Save" at bounding box center [905, 23] width 62 height 31
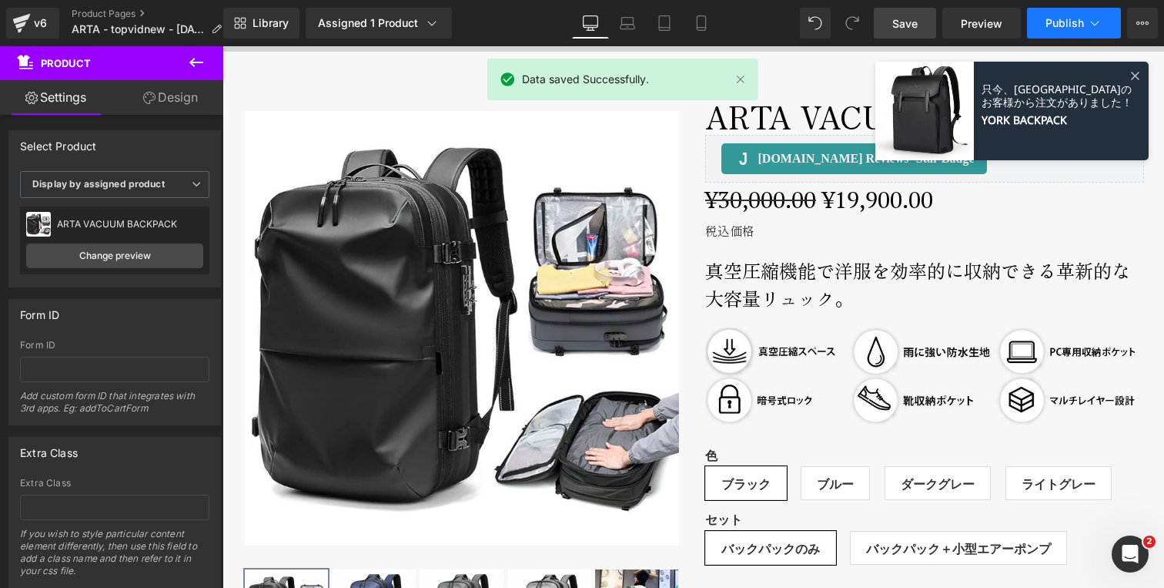
click at [1080, 17] on span "Publish" at bounding box center [1065, 23] width 39 height 12
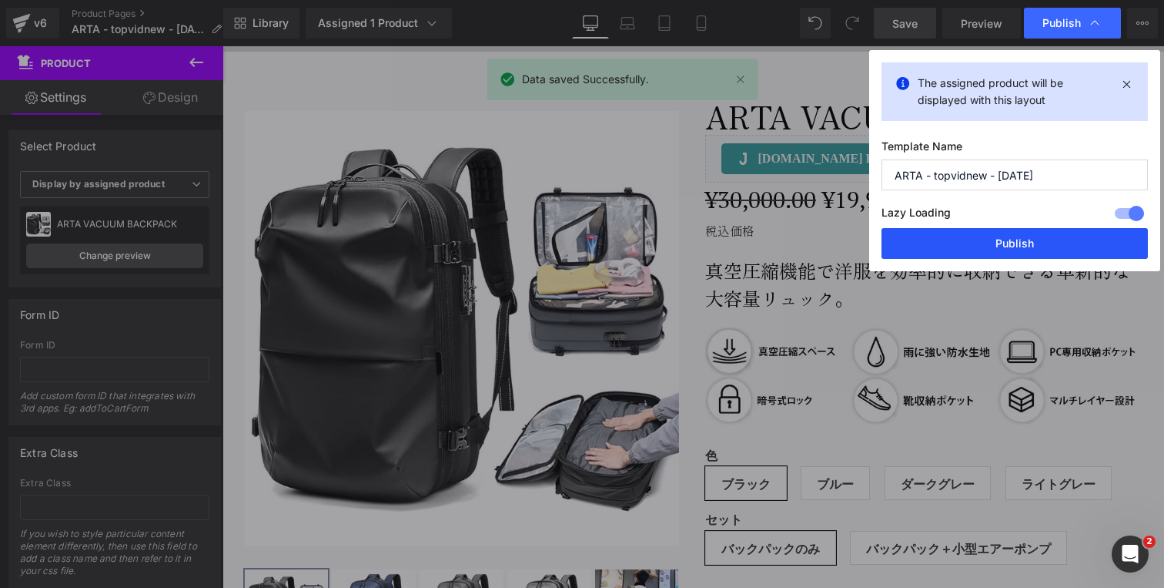
drag, startPoint x: 993, startPoint y: 238, endPoint x: 770, endPoint y: 193, distance: 227.9
click at [993, 238] on button "Publish" at bounding box center [1015, 243] width 266 height 31
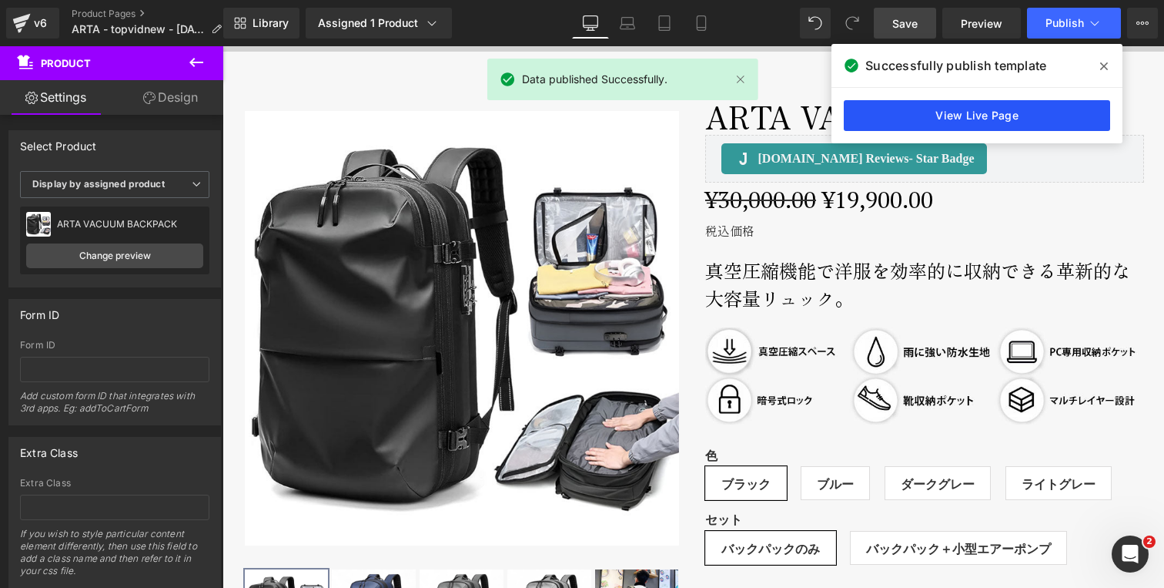
click at [983, 117] on link "View Live Page" at bounding box center [977, 115] width 266 height 31
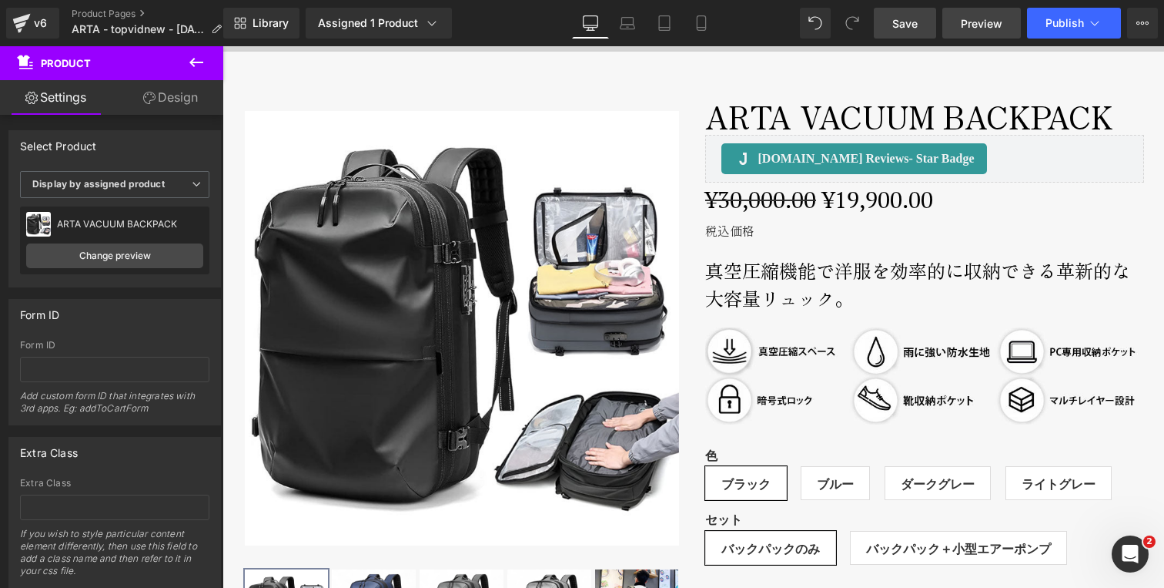
click at [1010, 15] on link "Preview" at bounding box center [982, 23] width 79 height 31
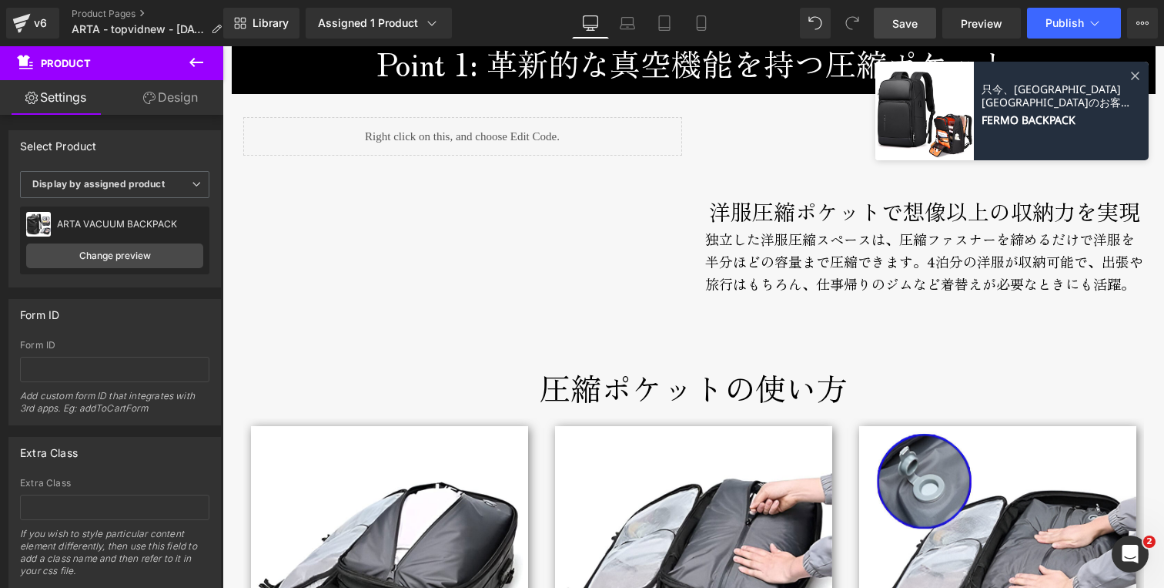
scroll to position [2326, 0]
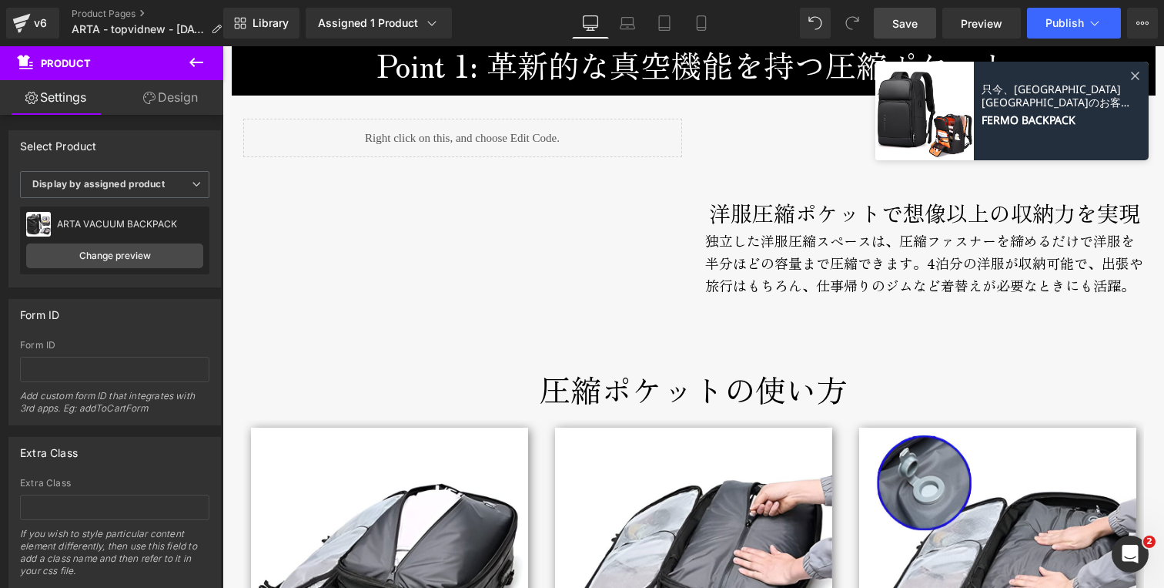
click at [515, 136] on div "Liquid" at bounding box center [462, 138] width 439 height 39
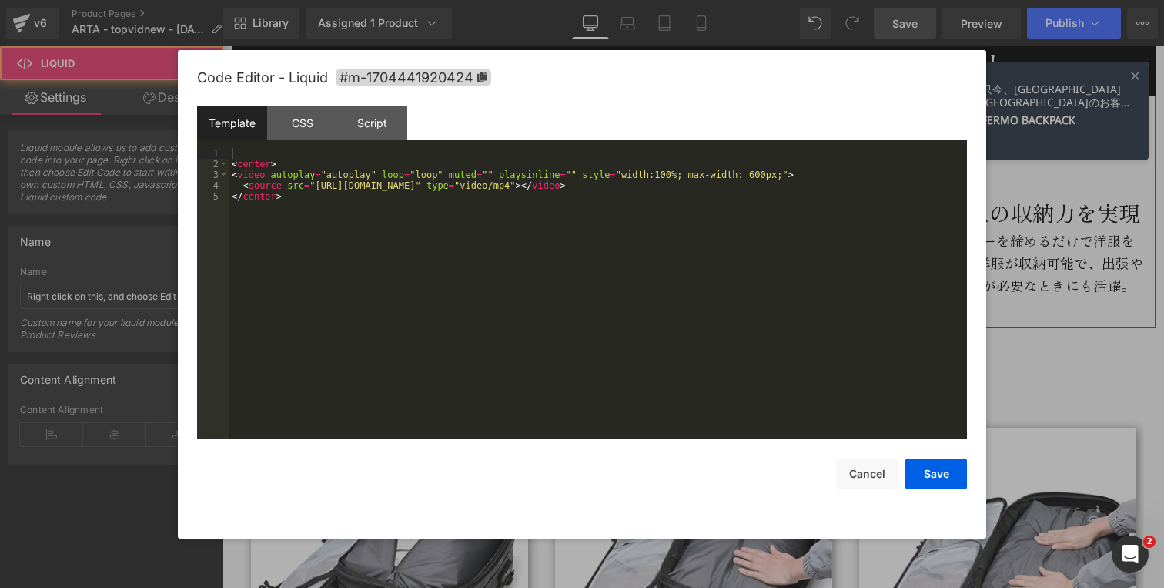
click at [479, 129] on div "Liquid" at bounding box center [462, 138] width 439 height 39
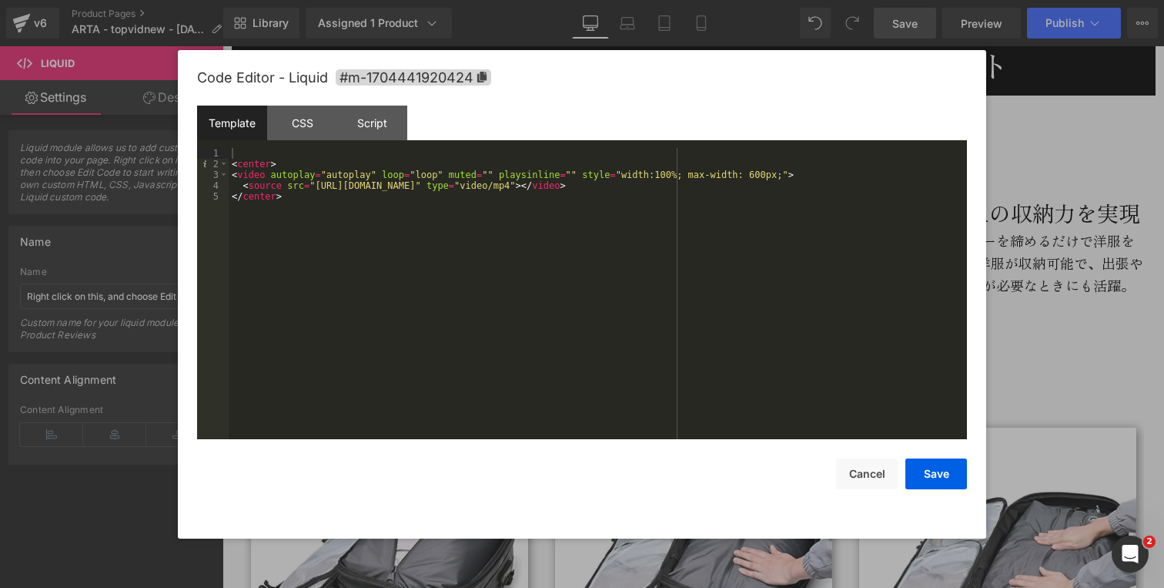
click at [316, 186] on div "< center > < video autoplay = "autoplay" loop = "loop" muted = "" playsinline =…" at bounding box center [598, 304] width 738 height 313
click at [718, 187] on div "< center > < video autoplay = "autoplay" loop = "loop" muted = "" playsinline =…" at bounding box center [598, 304] width 738 height 313
drag, startPoint x: 935, startPoint y: 474, endPoint x: 685, endPoint y: 358, distance: 275.6
click at [935, 474] on button "Save" at bounding box center [937, 473] width 62 height 31
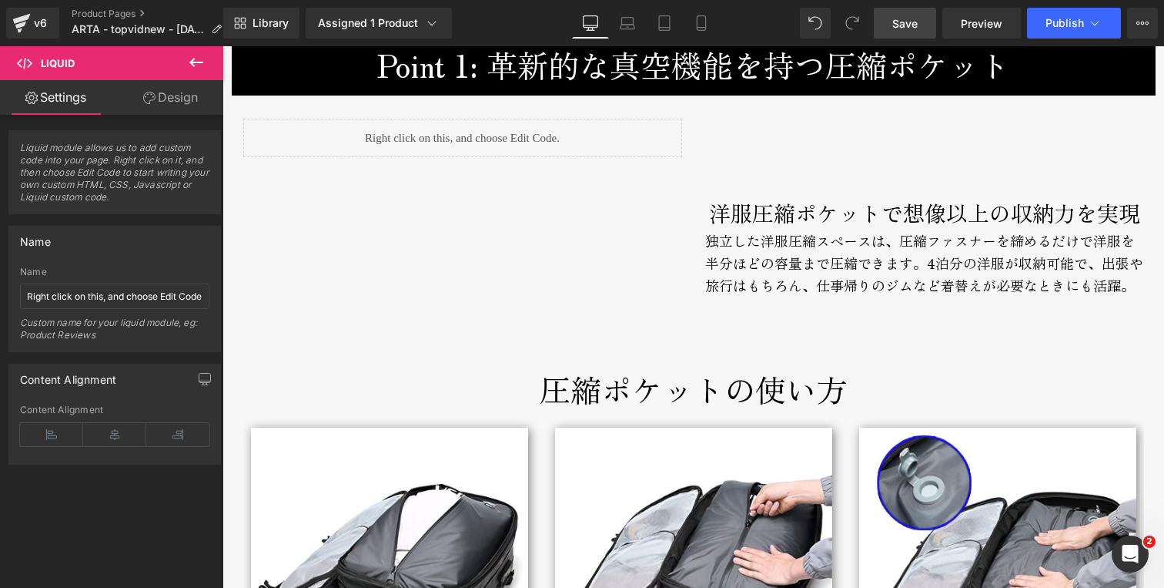
click at [895, 35] on link "Save" at bounding box center [905, 23] width 62 height 31
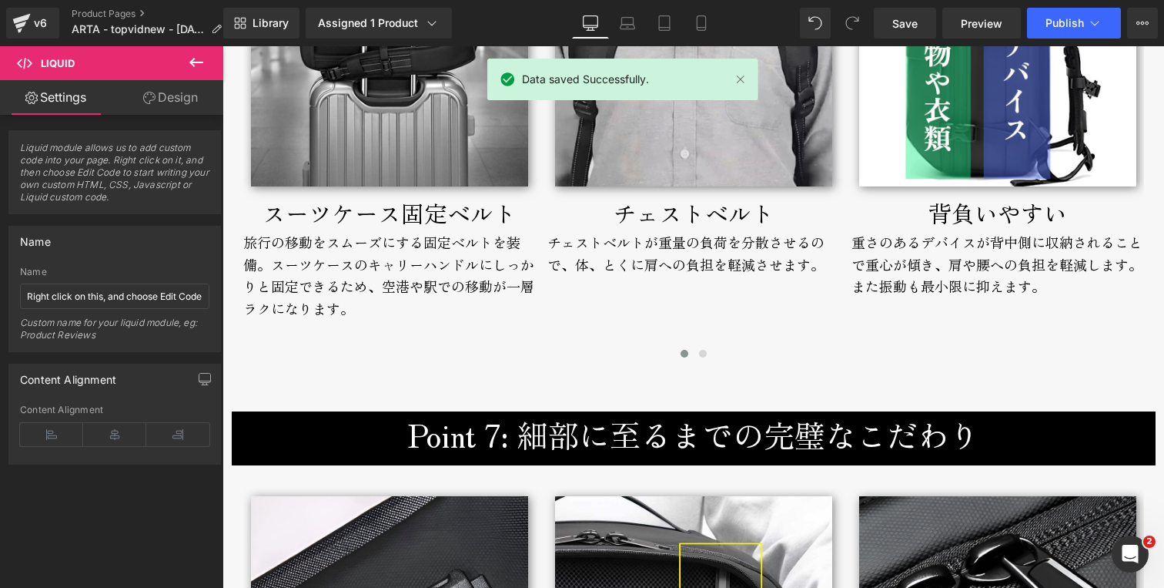
scroll to position [5667, 0]
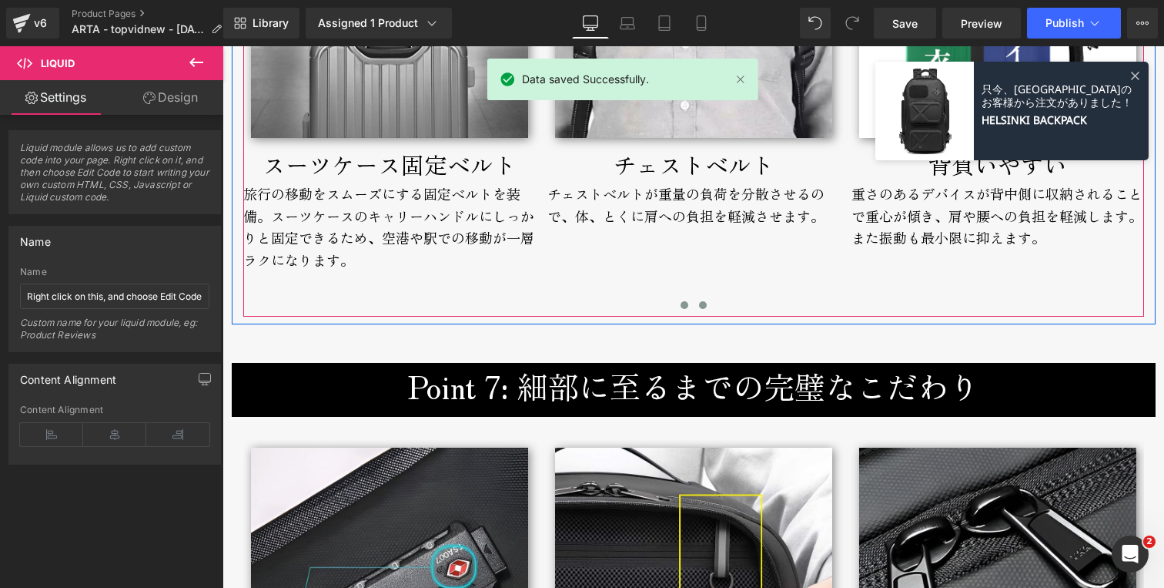
click at [699, 306] on span at bounding box center [703, 305] width 8 height 8
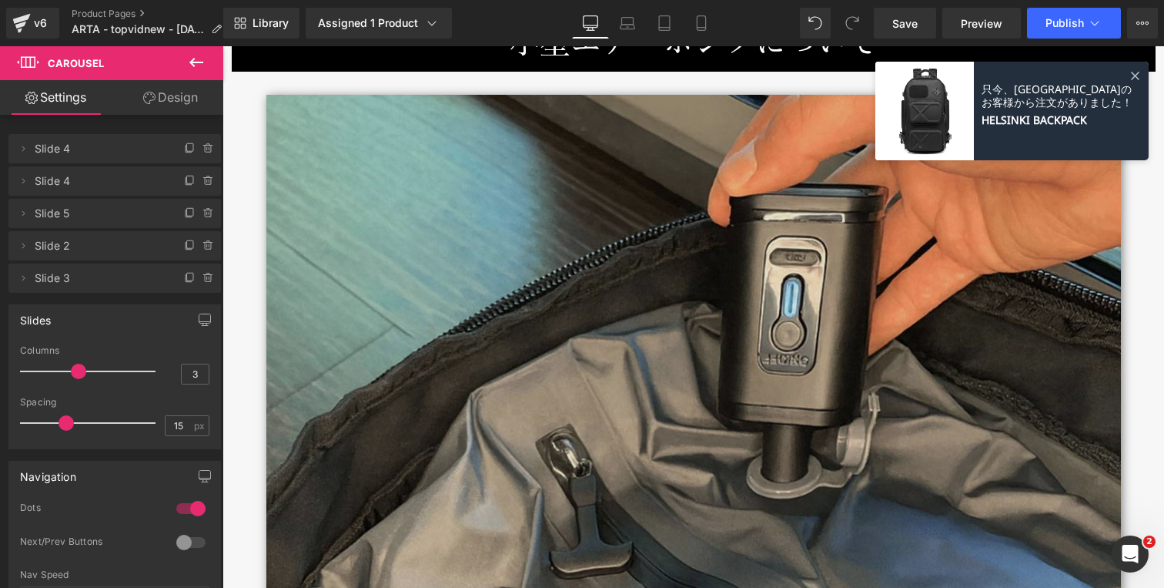
scroll to position [6526, 0]
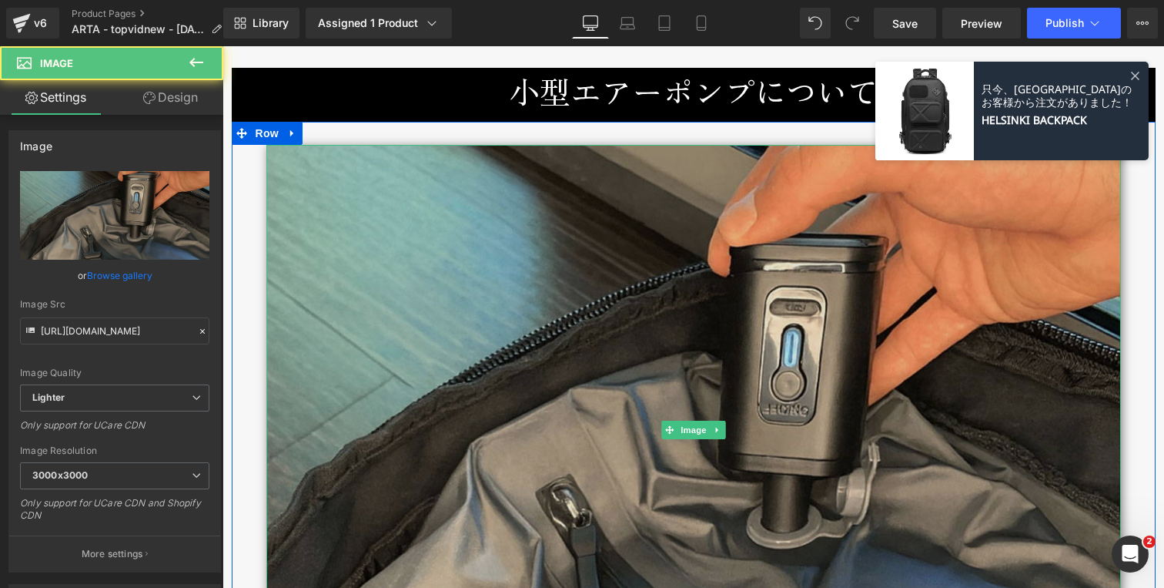
click at [526, 176] on img at bounding box center [693, 430] width 855 height 570
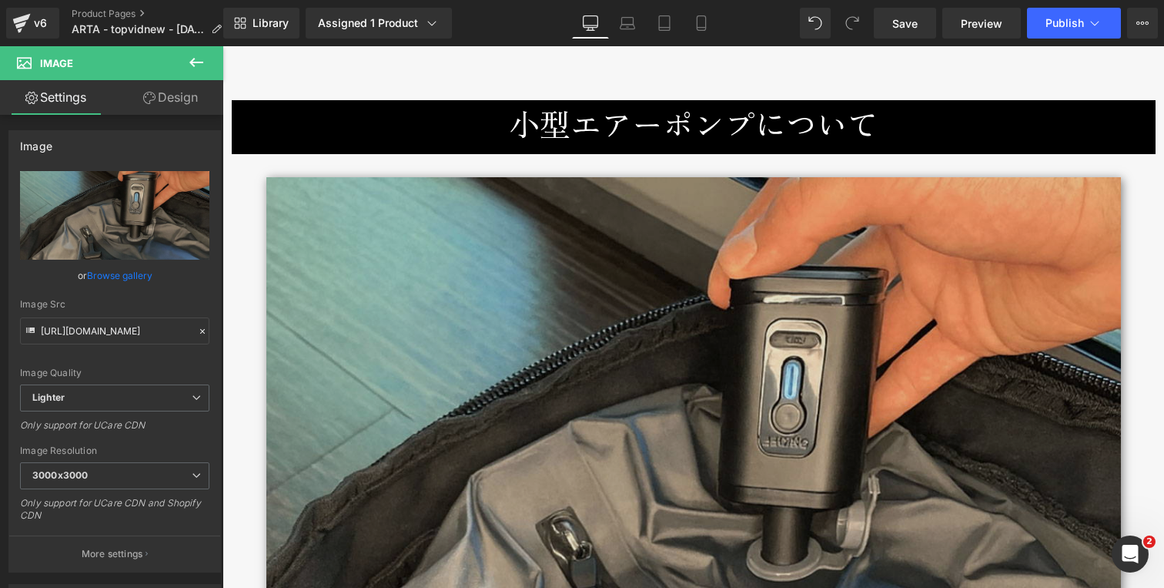
scroll to position [6493, 0]
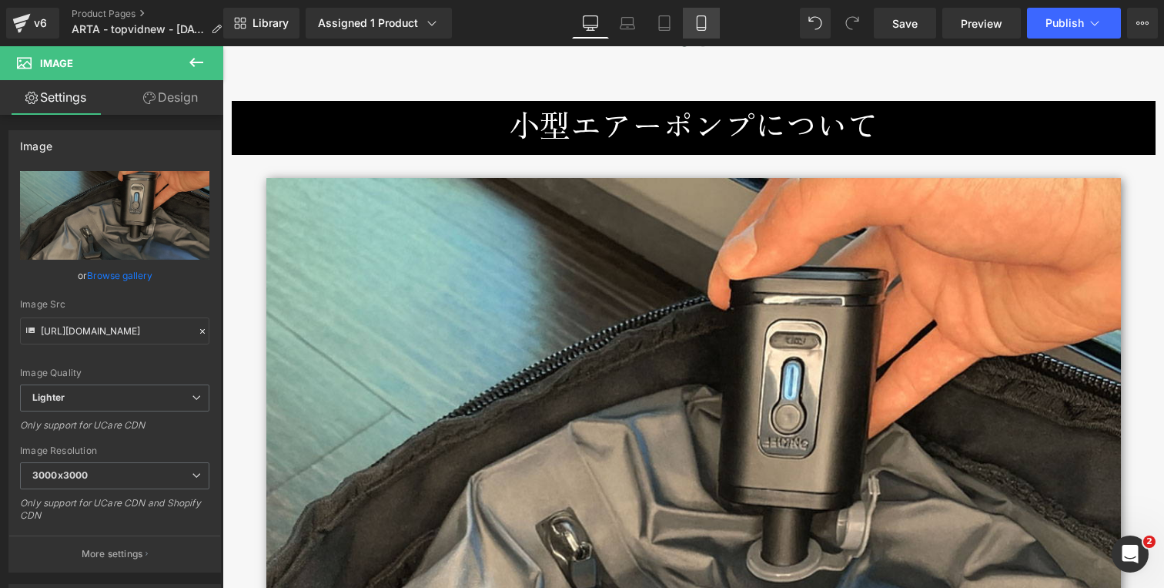
click at [705, 16] on icon at bounding box center [701, 23] width 8 height 15
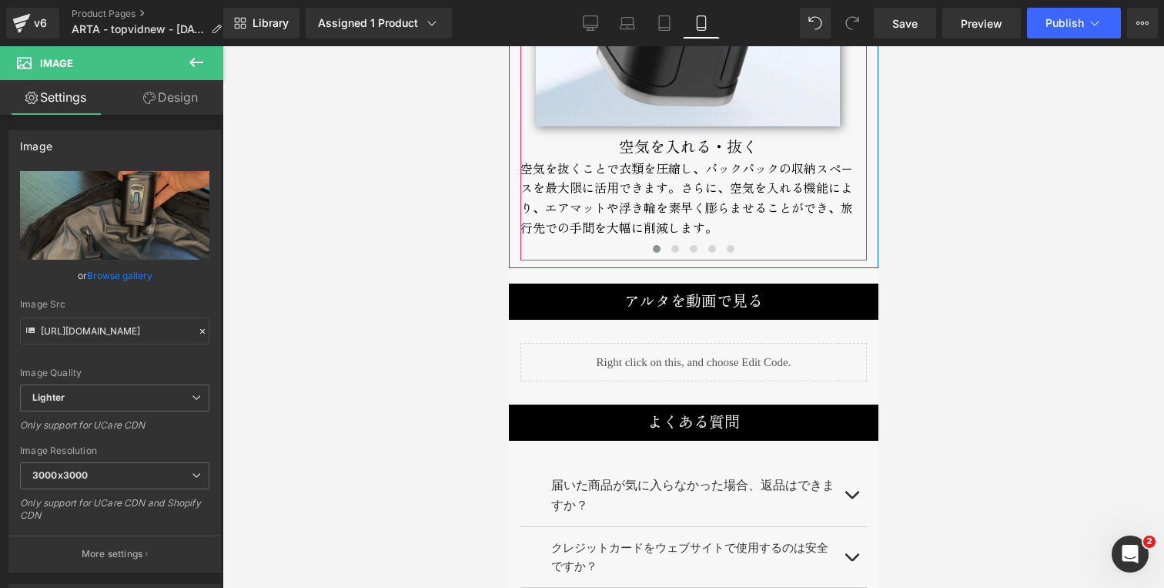
scroll to position [6757, 0]
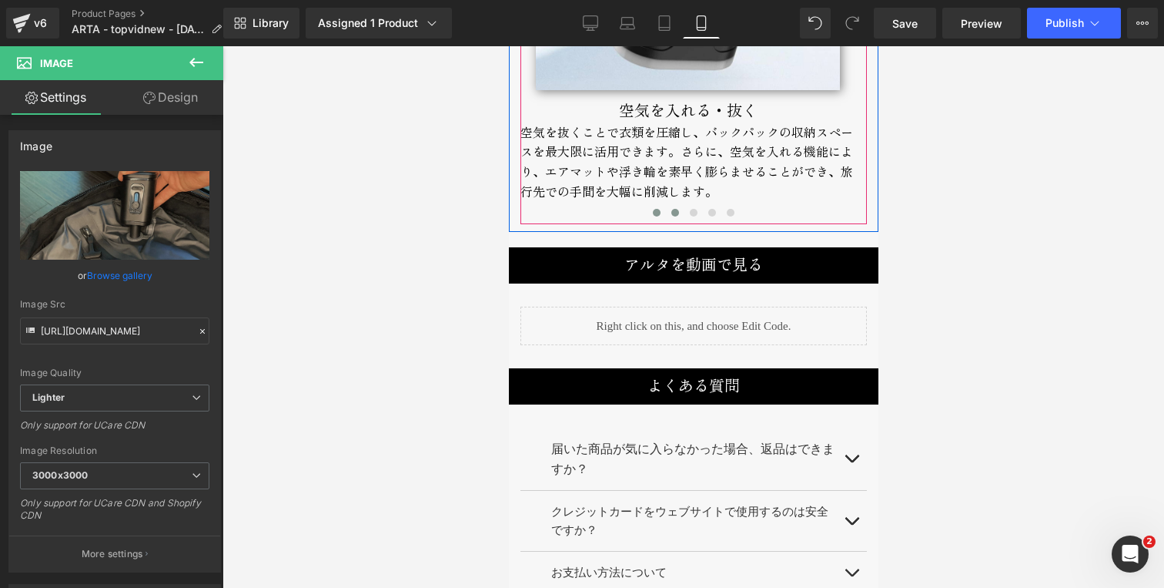
click at [671, 209] on span at bounding box center [675, 213] width 8 height 8
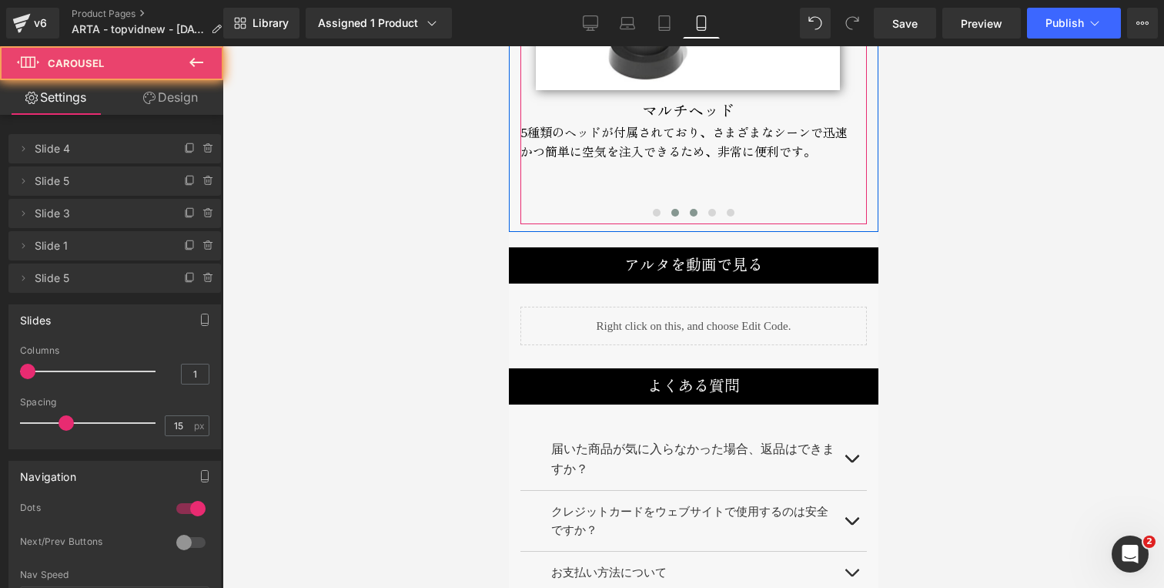
click at [689, 209] on span at bounding box center [693, 213] width 8 height 8
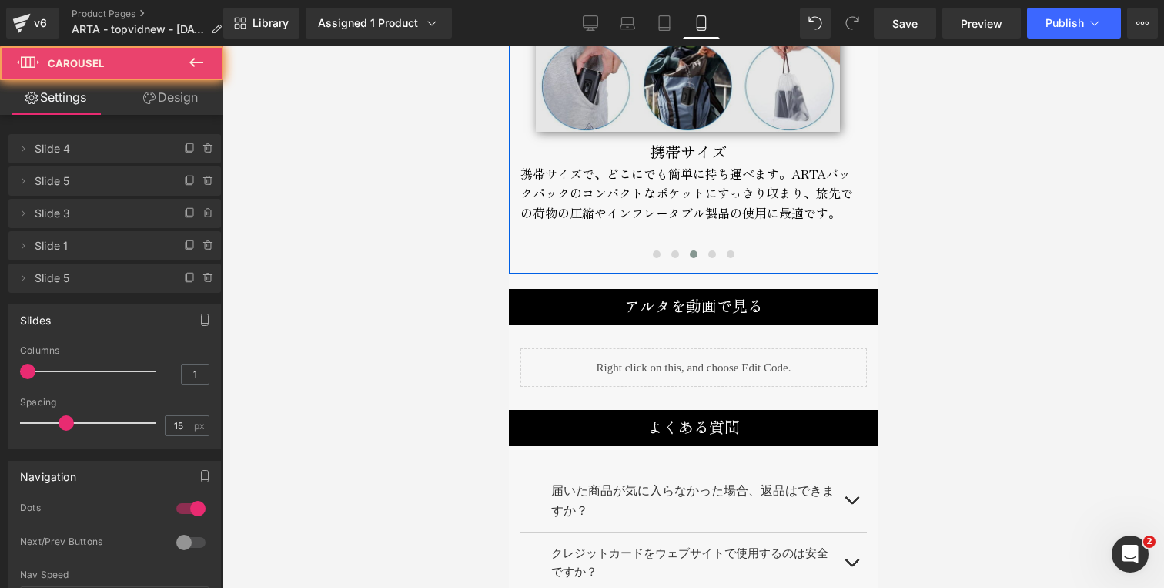
scroll to position [6535, 0]
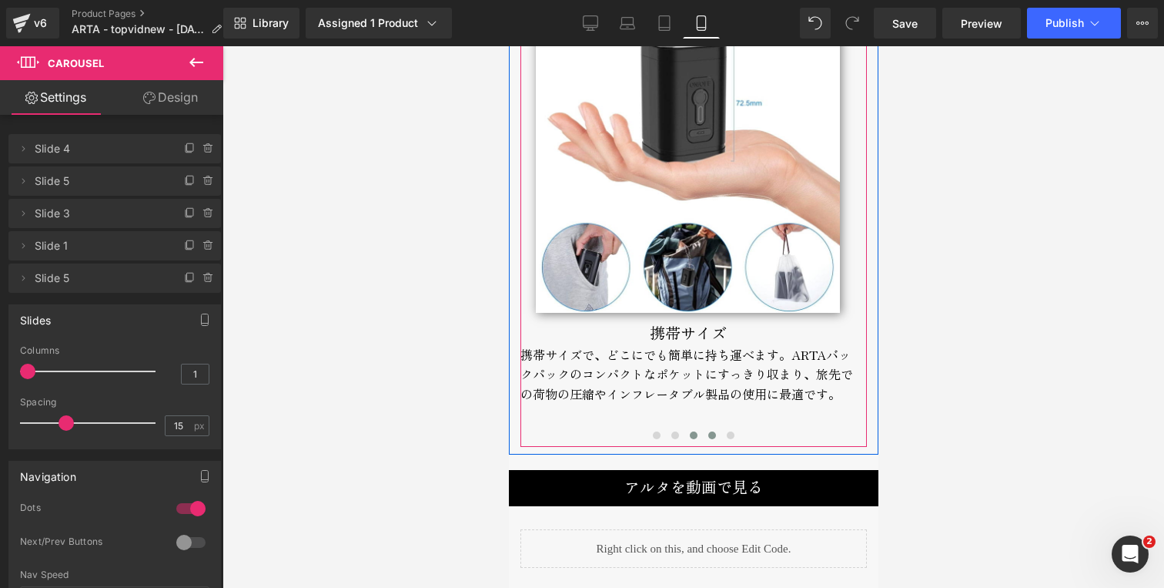
click at [708, 431] on span at bounding box center [712, 435] width 8 height 8
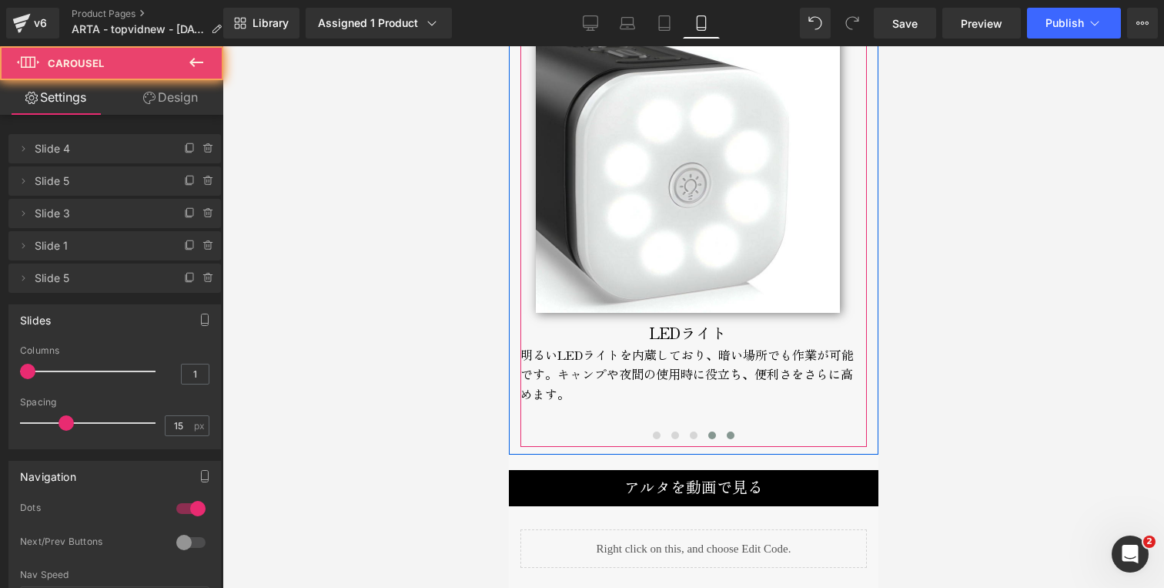
click at [726, 431] on span at bounding box center [730, 435] width 8 height 8
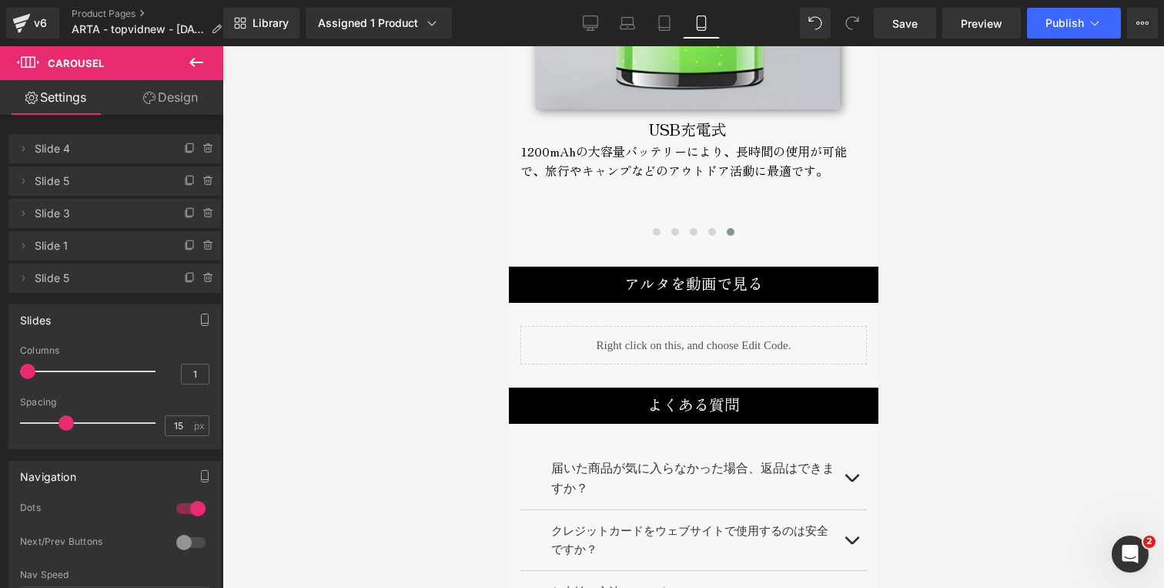
scroll to position [6743, 0]
